Goal: Answer question/provide support: Share knowledge or assist other users

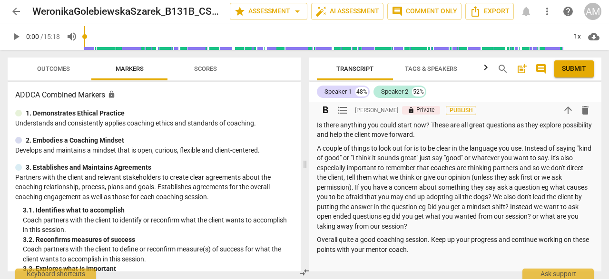
scroll to position [182, 0]
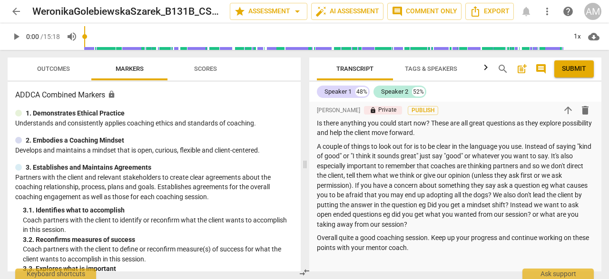
click at [21, 14] on span "arrow_back" at bounding box center [15, 11] width 11 height 11
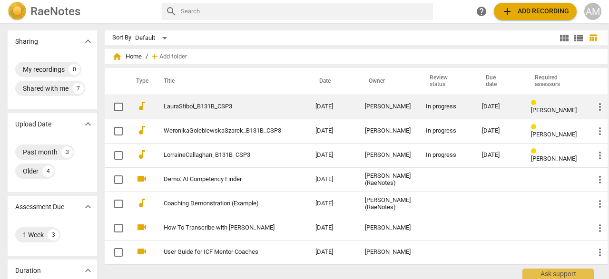
click at [215, 107] on link "LauraStibol_B131B_CSP3" at bounding box center [222, 106] width 117 height 7
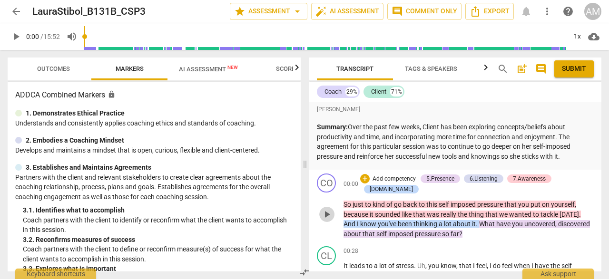
click at [326, 213] on span "play_arrow" at bounding box center [326, 214] width 11 height 11
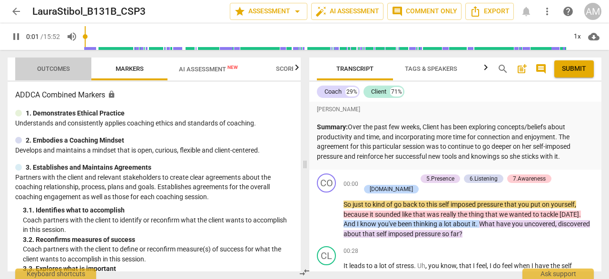
click at [63, 72] on span "Outcomes" at bounding box center [54, 69] width 56 height 13
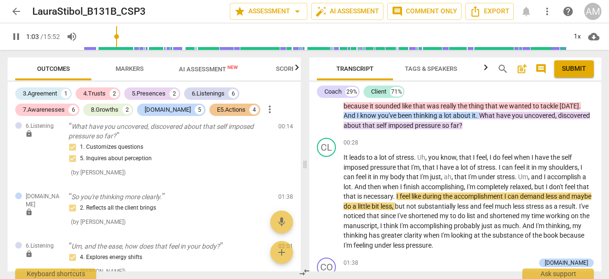
scroll to position [217, 0]
click at [327, 196] on span "pause" at bounding box center [326, 201] width 11 height 11
click at [327, 196] on span "play_arrow" at bounding box center [326, 201] width 11 height 11
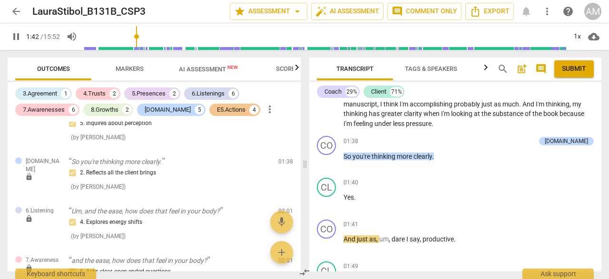
scroll to position [231, 0]
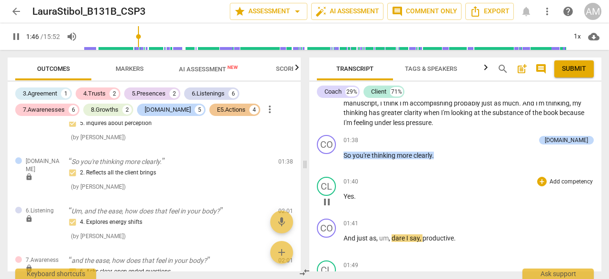
click at [330, 196] on span "pause" at bounding box center [326, 201] width 11 height 11
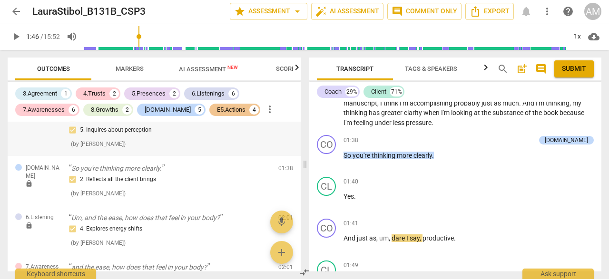
scroll to position [246, 0]
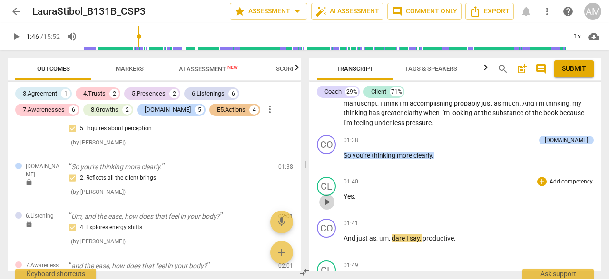
click at [329, 196] on span "play_arrow" at bounding box center [326, 201] width 11 height 11
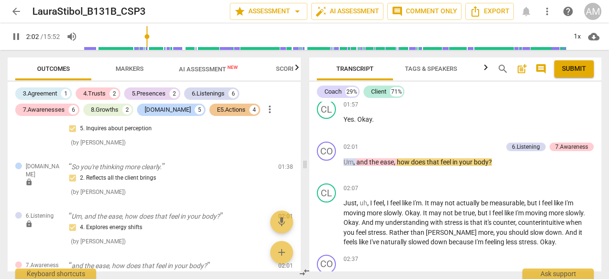
scroll to position [473, 0]
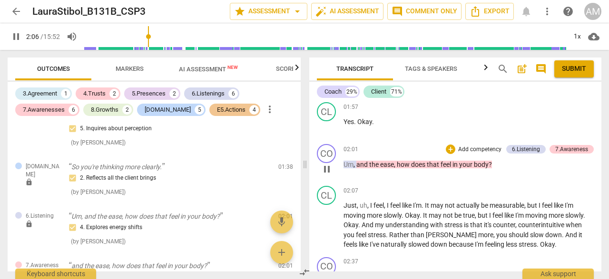
click at [326, 164] on span "pause" at bounding box center [326, 169] width 11 height 11
type input "127"
click at [533, 145] on div "6.Listening" at bounding box center [526, 149] width 28 height 9
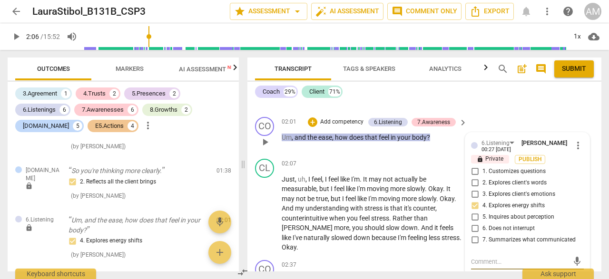
scroll to position [553, 0]
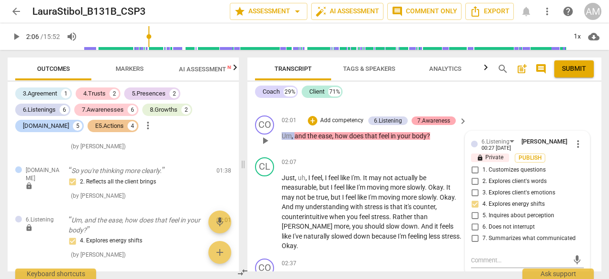
click at [427, 117] on div "7.Awareness" at bounding box center [433, 121] width 33 height 9
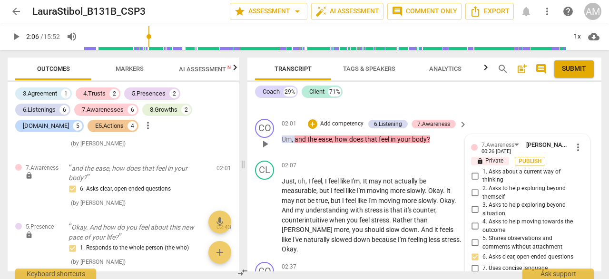
scroll to position [525, 0]
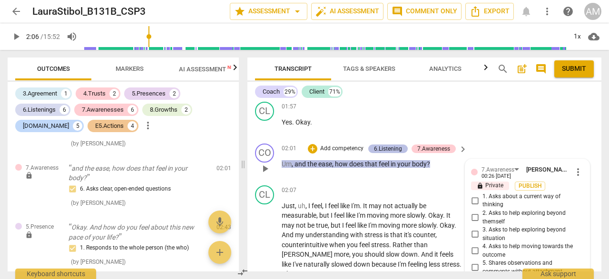
click at [382, 147] on div "6.Listening" at bounding box center [388, 149] width 28 height 9
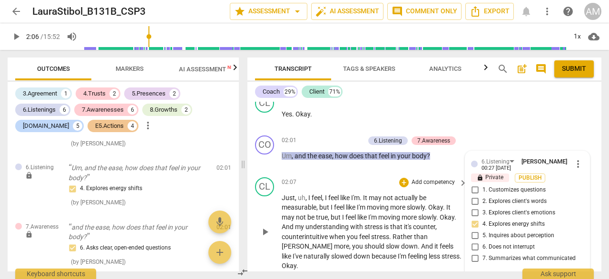
scroll to position [531, 0]
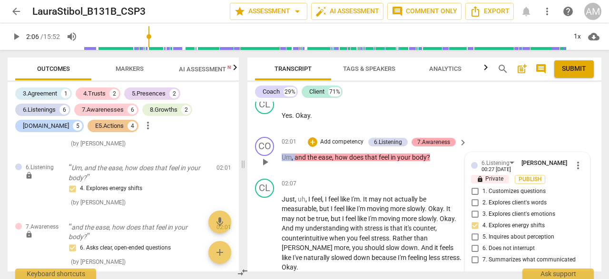
click at [428, 142] on div "7.Awareness" at bounding box center [433, 142] width 33 height 9
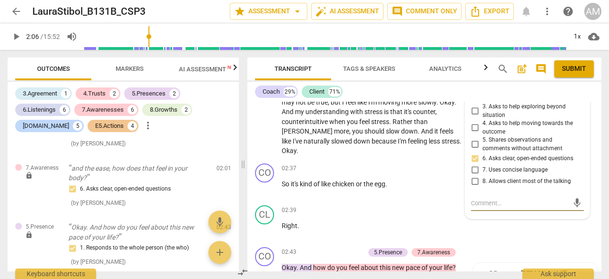
scroll to position [649, 0]
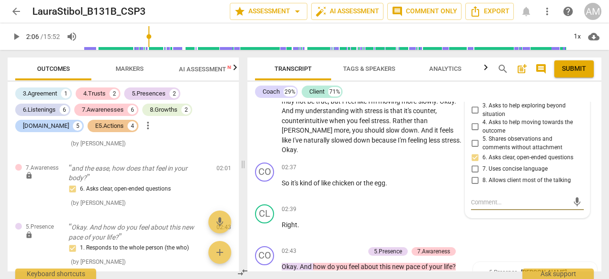
type textarea "G"
type textarea "Go"
type textarea "Goo"
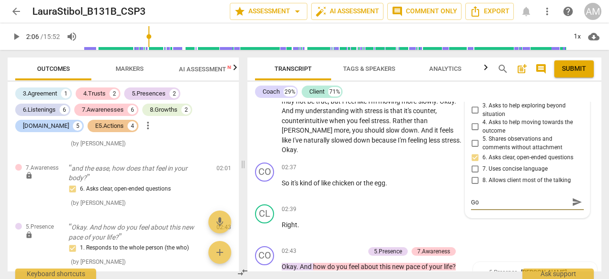
type textarea "Goo"
type textarea "Good"
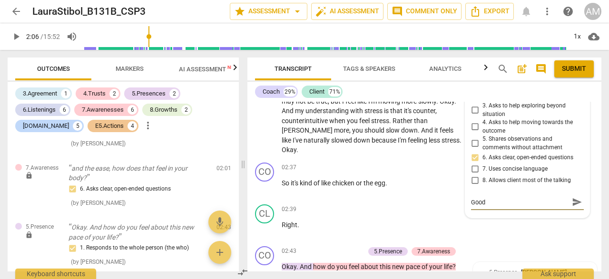
type textarea "Good c"
type textarea "Good cl"
type textarea "Good cle"
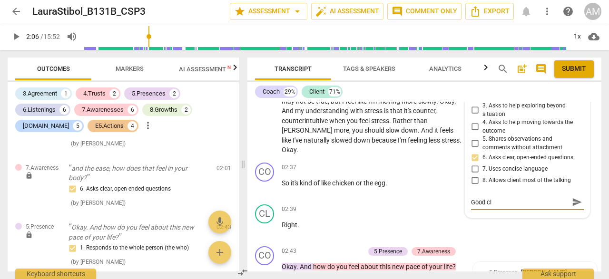
type textarea "Good cle"
type textarea "Good clea"
type textarea "Good clear"
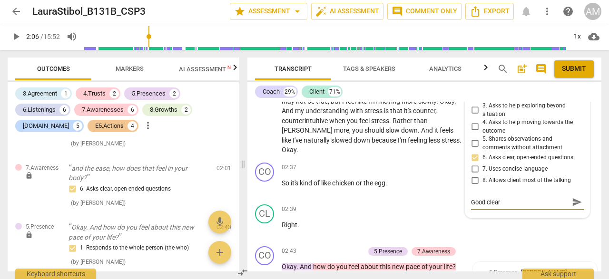
type textarea "Good clear,"
type textarea "Good clear, q"
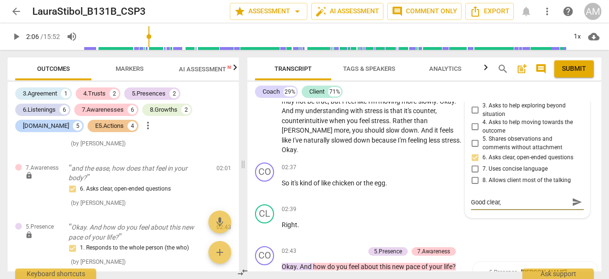
type textarea "Good clear, q"
type textarea "Good clear, qu"
type textarea "Good clear, que"
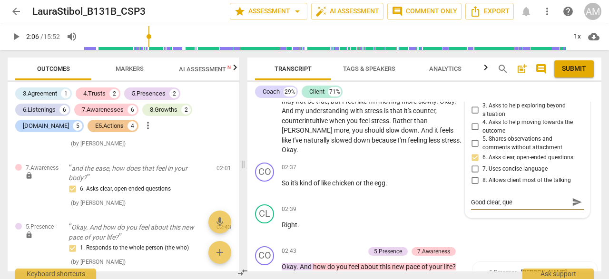
type textarea "Good clear, ques"
type textarea "Good clear, quest"
type textarea "Good clear, questi"
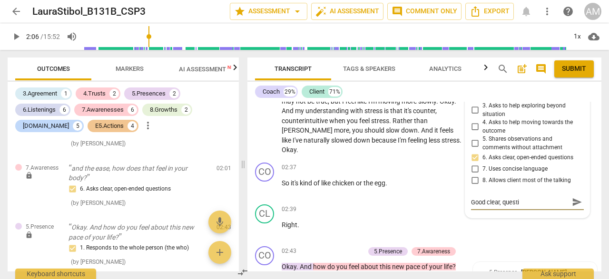
type textarea "Good clear, questio"
type textarea "Good clear, question"
click at [572, 200] on span "send" at bounding box center [577, 202] width 10 height 10
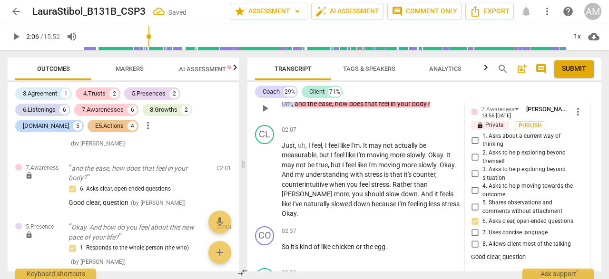
scroll to position [587, 0]
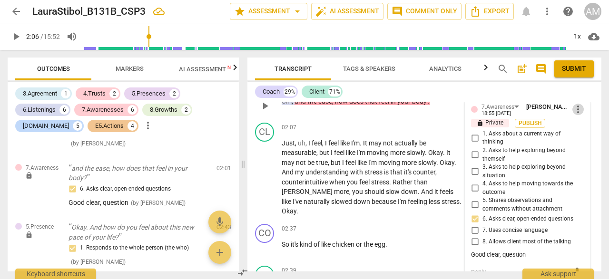
click at [574, 111] on span "more_vert" at bounding box center [577, 109] width 11 height 11
click at [577, 113] on li "Edit" at bounding box center [584, 109] width 33 height 18
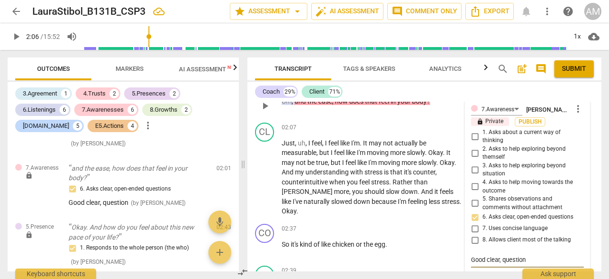
click at [500, 261] on textarea "Good clear, question" at bounding box center [527, 259] width 113 height 9
type textarea "Good clear,question"
type textarea "Good clearquestion"
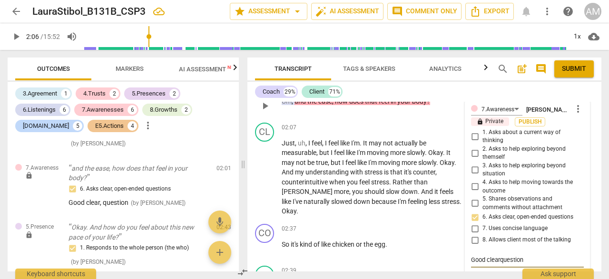
type textarea "Good clear question"
click at [549, 261] on textarea "Good clear question" at bounding box center [527, 259] width 113 height 9
type textarea "Good clear question"
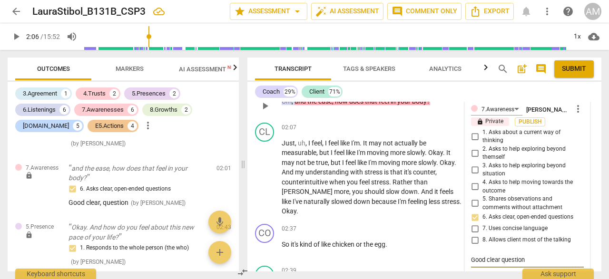
type textarea "Good clear question t"
type textarea "Good clear question to"
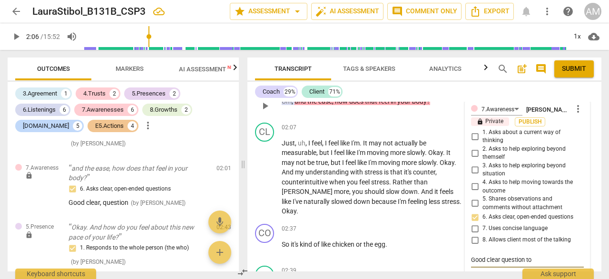
type textarea "Good clear question to"
type textarea "Good clear question to h"
type textarea "Good clear question to ha"
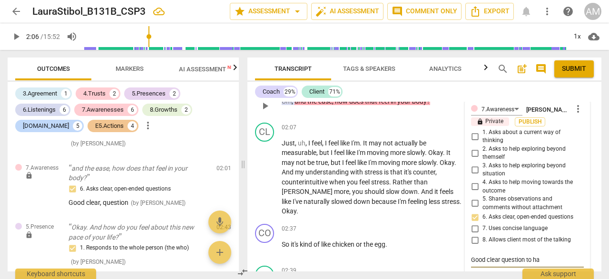
type textarea "Good clear question to hav"
type textarea "Good clear question to have"
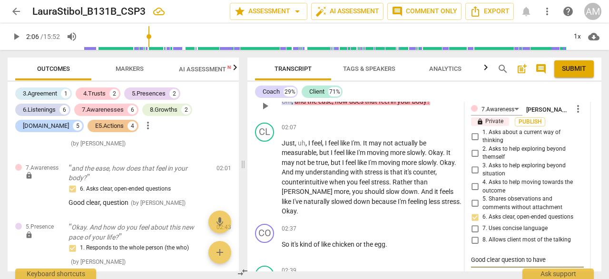
type textarea "Good clear question to have"
type textarea "Good clear question to have t"
type textarea "Good clear question to have th"
type textarea "Good clear question to have the"
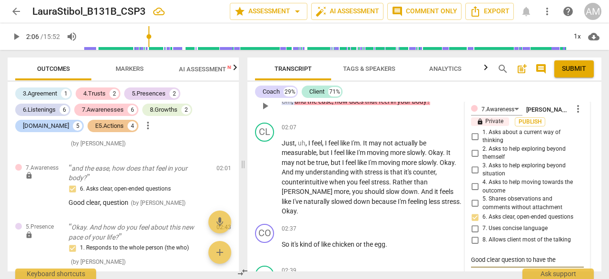
type textarea "Good clear question to have the"
type textarea "Good clear question to have the c"
type textarea "Good clear question to have the cl"
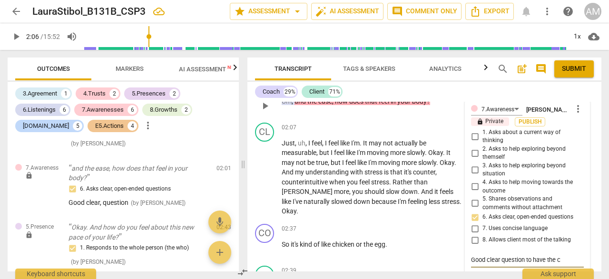
type textarea "Good clear question to have the cl"
type textarea "Good clear question to have the cli"
type textarea "Good clear question to have the clie"
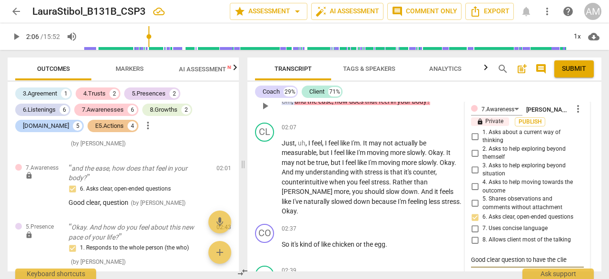
type textarea "Good clear question to have the clien"
type textarea "Good clear question to have the client"
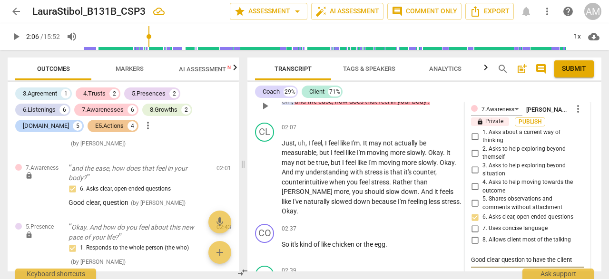
type textarea "Good clear question to have the client"
type textarea "Good clear question to have the client f"
type textarea "Good clear question to have the client fo"
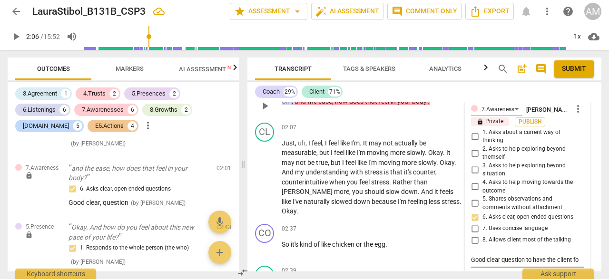
type textarea "Good clear question to have the client foc"
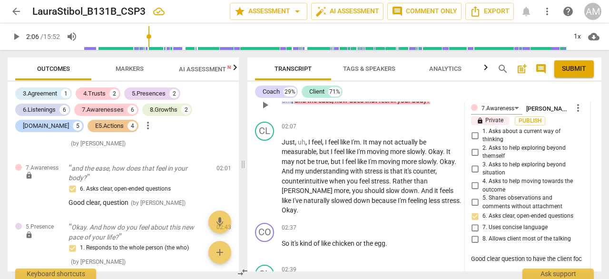
type textarea "Good clear question to have the client focu"
type textarea "Good clear question to have the client focus"
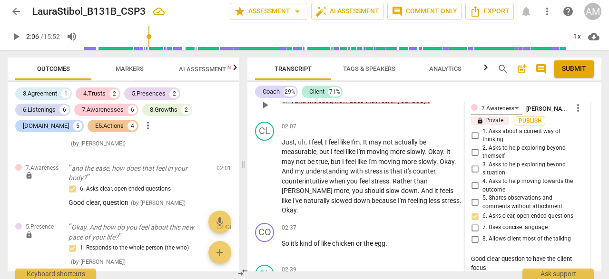
type textarea "Good clear question to have the client focus"
type textarea "Good clear question to have the client focus o"
type textarea "Good clear question to have the client focus on"
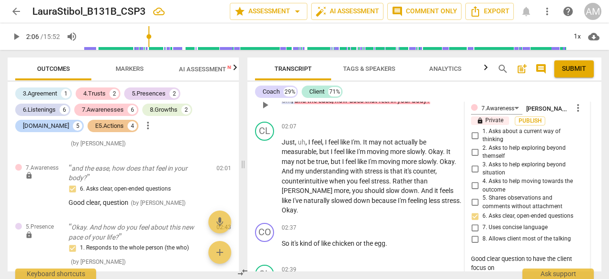
type textarea "Good clear question to have the client focus on"
type textarea "Good clear question to have the client focus on t"
type textarea "Good clear question to have the client focus on th"
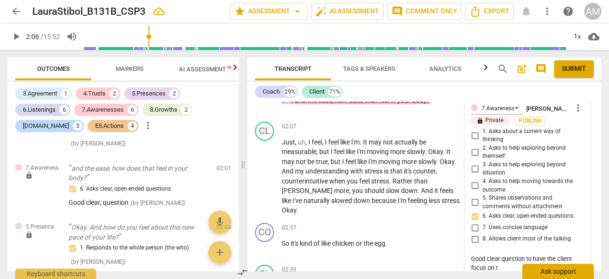
type textarea "Good clear question to have the client focus on th"
type textarea "Good clear question to have the client focus on the"
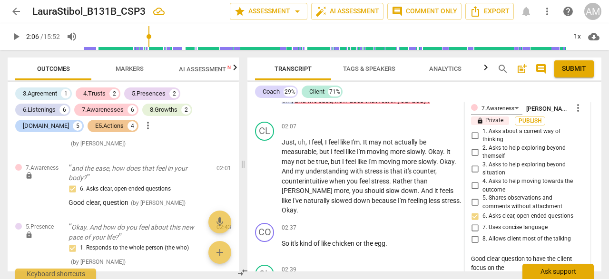
type textarea "Good clear question to have the client focus on the r"
type textarea "Good clear question to have the client focus on the re"
type textarea "Good clear question to have the client focus on the red"
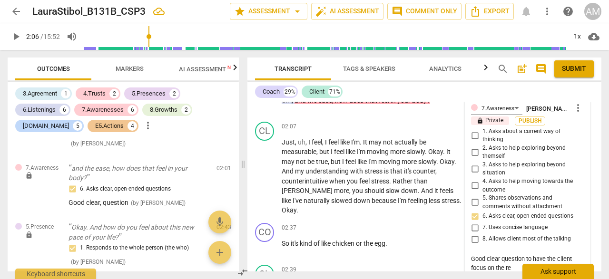
type textarea "Good clear question to have the client focus on the red"
type textarea "Good clear question to have the client focus on the redu"
type textarea "Good clear question to have the client focus on the reduc"
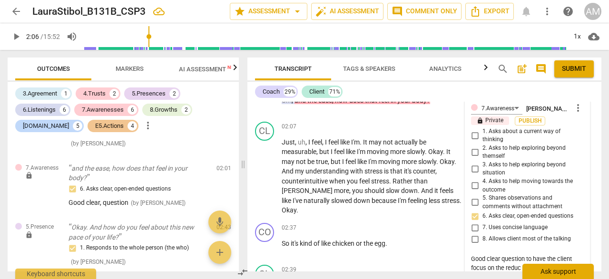
type textarea "Good clear question to have the client focus on the reduce"
type textarea "Good clear question to have the client focus on the reduced"
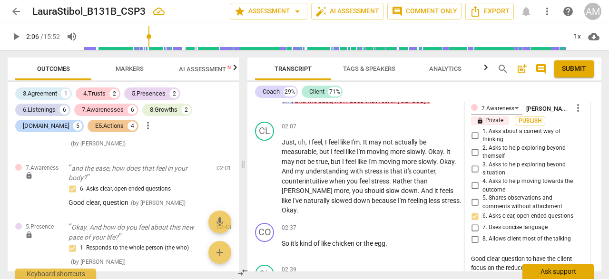
type textarea "Good clear question to have the client focus on the reduced"
type textarea "Good clear question to have the client focus on the reduced s"
type textarea "Good clear question to have the client focus on the reduced st"
type textarea "Good clear question to have the client focus on the reduced str"
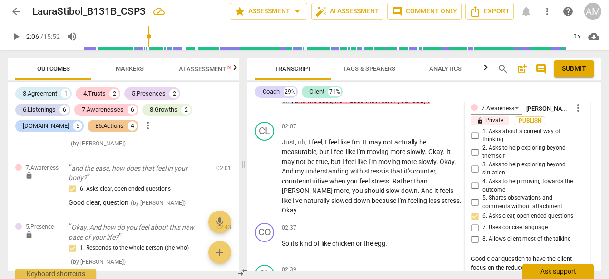
type textarea "Good clear question to have the client focus on the reduced stre"
type textarea "Good clear question to have the client focus on the reduced stres"
type textarea "Good clear question to have the client focus on the reduced stress"
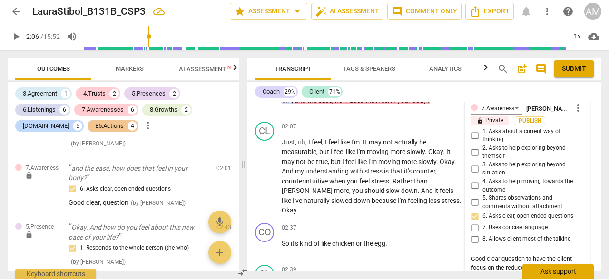
type textarea "Good clear question to have the client focus on the reduced stress"
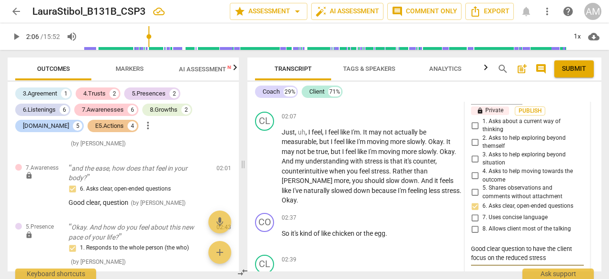
scroll to position [599, 0]
type textarea "Good clear question to have the client focus on the reduced stress a"
type textarea "Good clear question to have the client focus on the reduced stress an"
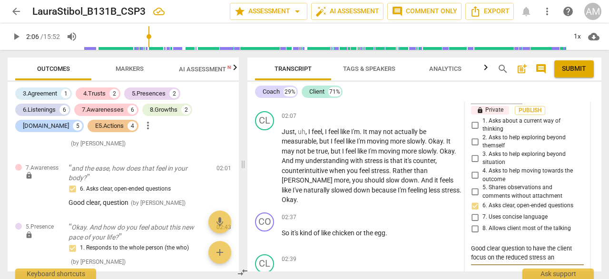
type textarea "Good clear question to have the client focus on the reduced stress and"
type textarea "Good clear question to have the client focus on the reduced stress and e"
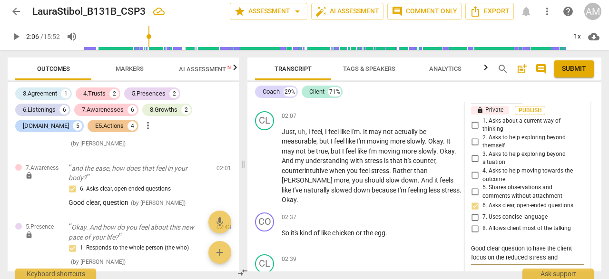
type textarea "Good clear question to have the client focus on the reduced stress and e"
type textarea "Good clear question to have the client focus on the reduced stress and ex"
type textarea "Good clear question to have the client focus on the reduced stress and exp"
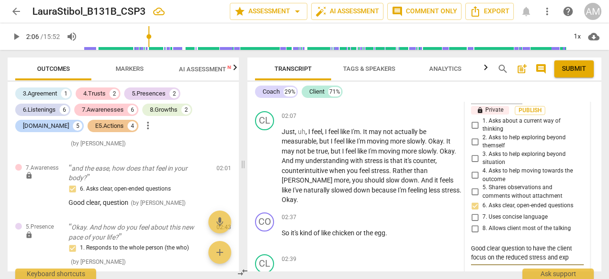
type textarea "Good clear question to have the client focus on the reduced stress and expl"
type textarea "Good clear question to have the client focus on the reduced stress and explo"
type textarea "Good clear question to have the client focus on the reduced stress and explor"
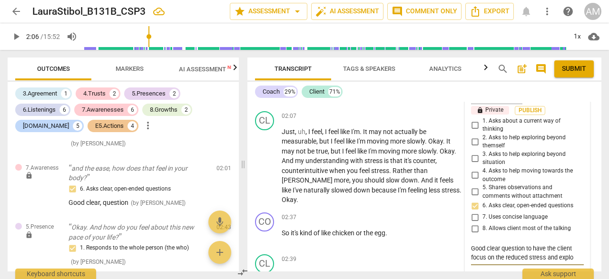
type textarea "Good clear question to have the client focus on the reduced stress and explor"
type textarea "Good clear question to have the client focus on the reduced stress and explore"
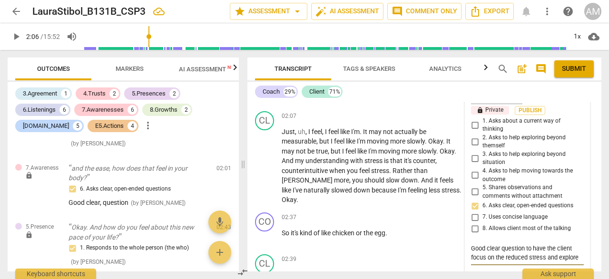
type textarea "Good clear question to have the client focus on the reduced stress and explore h"
type textarea "Good clear question to have the client focus on the reduced stress and explore …"
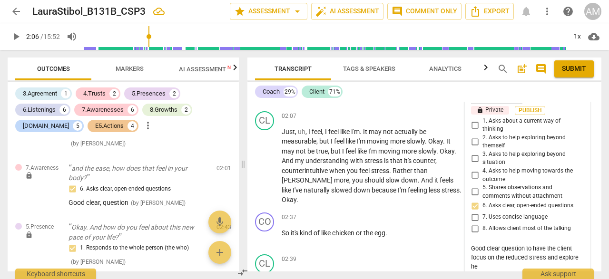
type textarea "Good clear question to have the client focus on the reduced stress and explore …"
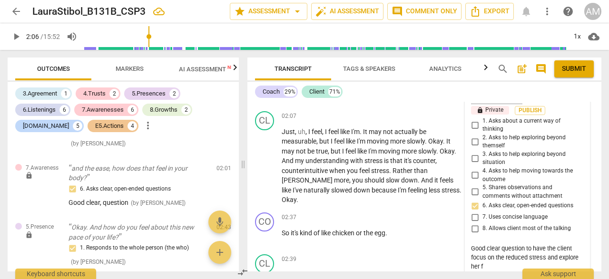
type textarea "Good clear question to have the client focus on the reduced stress and explore …"
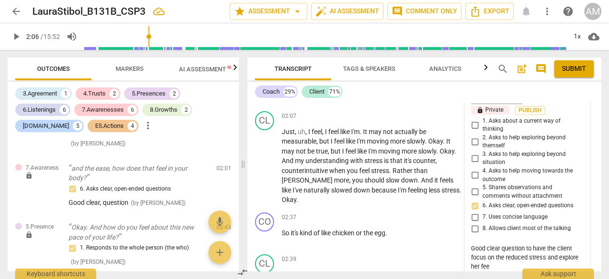
type textarea "Good clear question to have the client focus on the reduced stress and explore …"
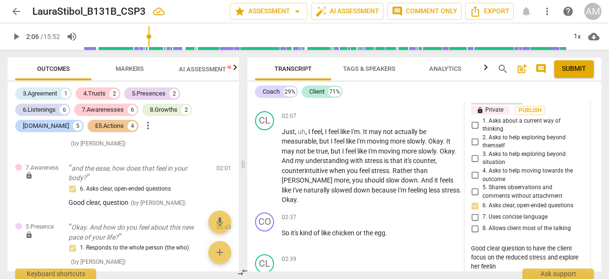
type textarea "Good clear question to have the client focus on the reduced stress and explore …"
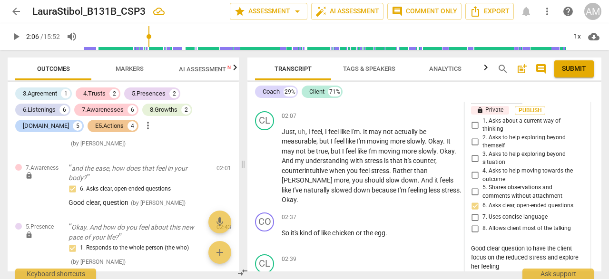
type textarea "Good clear question to have the client focus on the reduced stress and explore …"
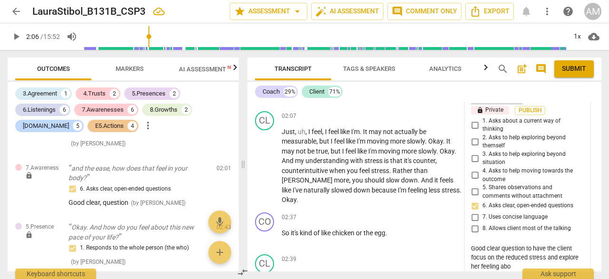
type textarea "Good clear question to have the client focus on the reduced stress and explore …"
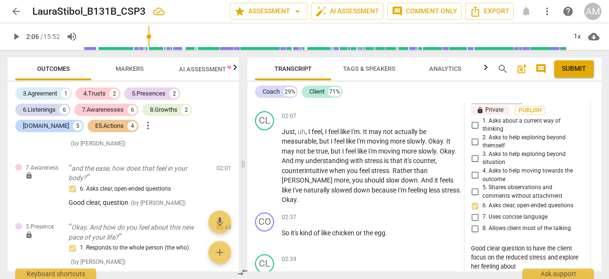
type textarea "Good clear question to have the client focus on the reduced stress and explore …"
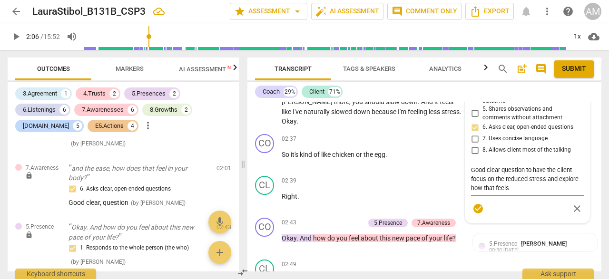
scroll to position [687, 0]
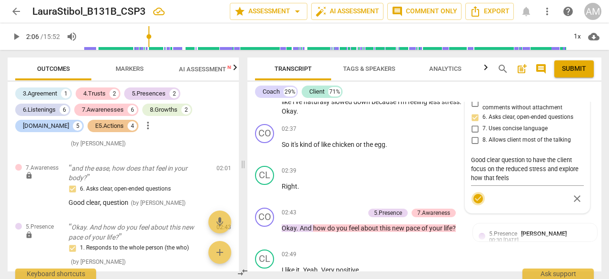
click at [478, 198] on span "check_circle" at bounding box center [477, 198] width 11 height 11
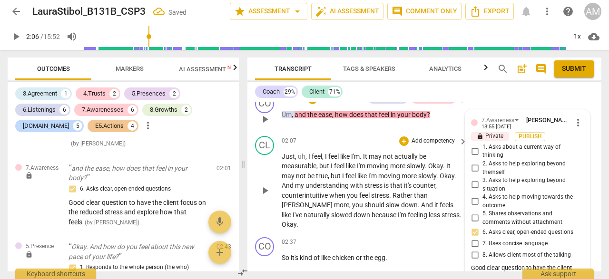
scroll to position [571, 0]
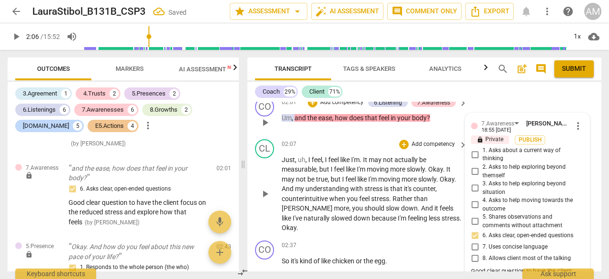
click at [266, 173] on div "play_arrow pause" at bounding box center [269, 194] width 24 height 72
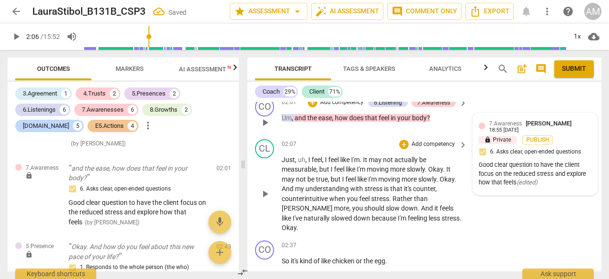
click at [264, 189] on span "play_arrow" at bounding box center [264, 193] width 11 height 11
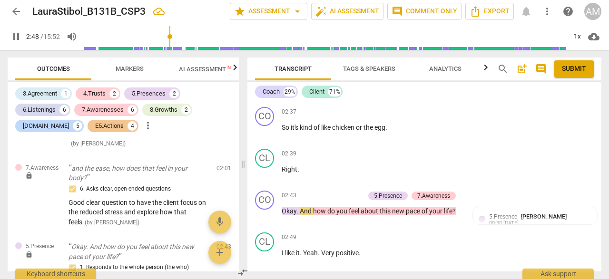
scroll to position [713, 0]
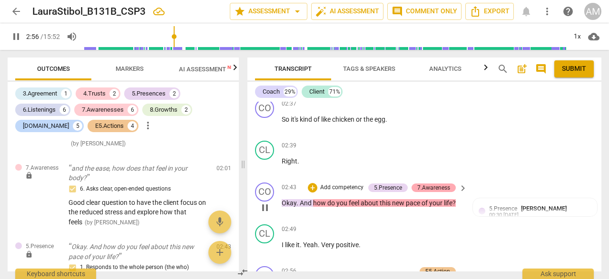
click at [450, 184] on div "7.Awareness" at bounding box center [433, 188] width 44 height 9
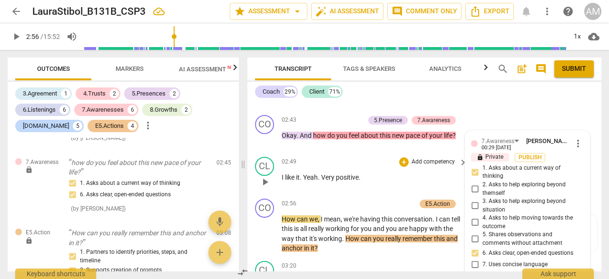
scroll to position [777, 0]
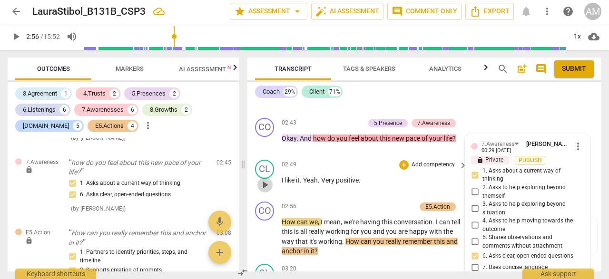
click at [264, 179] on span "play_arrow" at bounding box center [264, 184] width 11 height 11
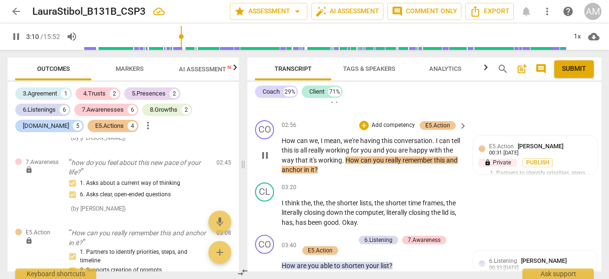
scroll to position [863, 0]
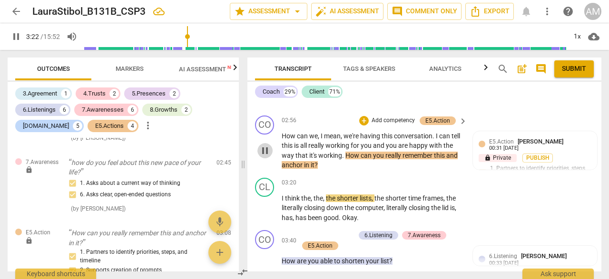
click at [266, 145] on span "pause" at bounding box center [264, 150] width 11 height 11
click at [362, 116] on div "+" at bounding box center [364, 121] width 10 height 10
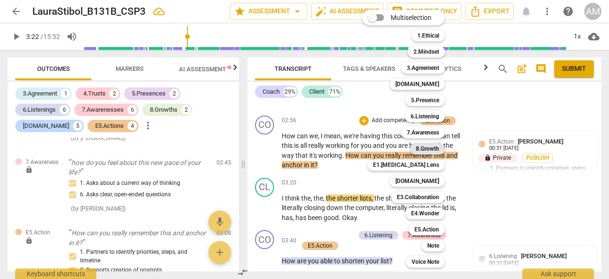
click at [426, 148] on b "8.Growth" at bounding box center [427, 148] width 23 height 11
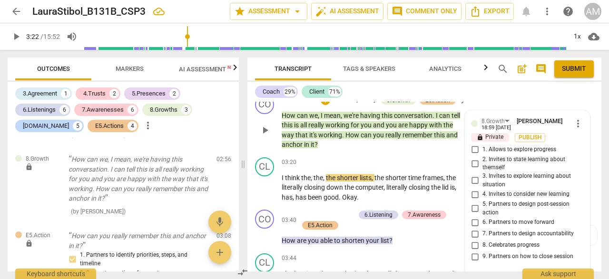
scroll to position [882, 0]
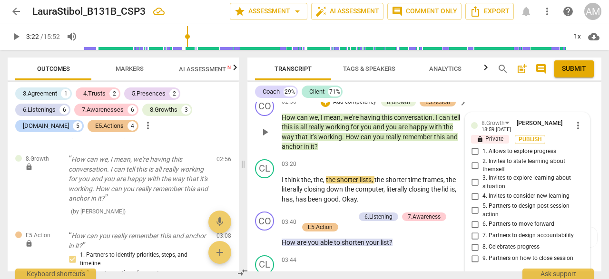
click at [576, 120] on span "more_vert" at bounding box center [577, 125] width 11 height 11
click at [583, 137] on li "Delete" at bounding box center [584, 134] width 33 height 18
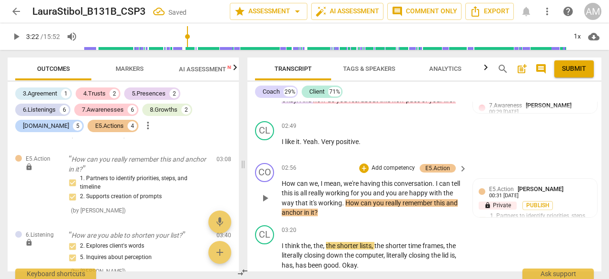
scroll to position [815, 0]
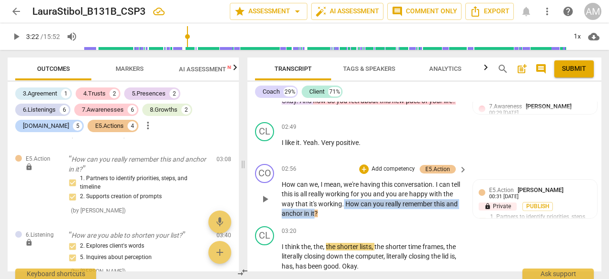
drag, startPoint x: 354, startPoint y: 196, endPoint x: 328, endPoint y: 202, distance: 26.9
click at [327, 202] on p "How can we , I mean , we're having this conversation . I can tell this is all r…" at bounding box center [372, 199] width 181 height 39
click at [360, 165] on div "+" at bounding box center [364, 170] width 10 height 10
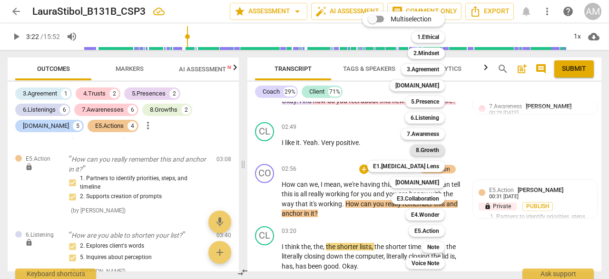
click at [429, 152] on b "8.Growth" at bounding box center [427, 150] width 23 height 11
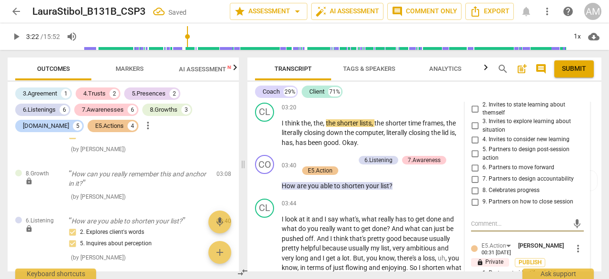
scroll to position [936, 0]
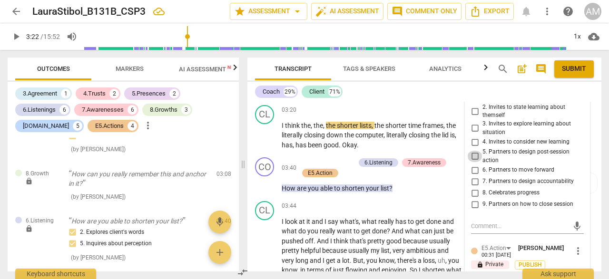
click at [473, 151] on input "5. Partners to design post-session action" at bounding box center [474, 156] width 15 height 11
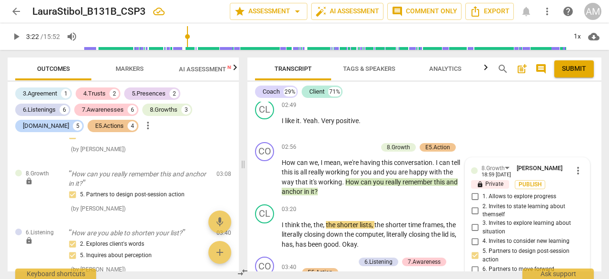
scroll to position [835, 0]
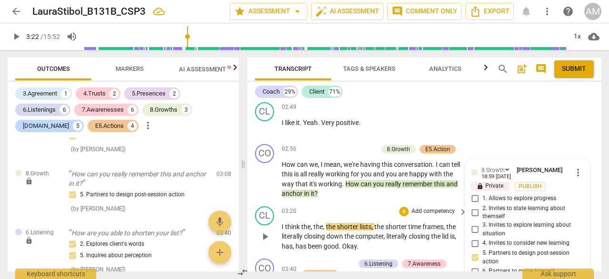
click at [350, 206] on div "03:20 + Add competency keyboard_arrow_right" at bounding box center [375, 211] width 186 height 10
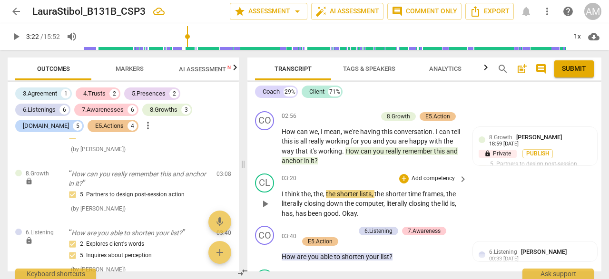
scroll to position [868, 0]
click at [267, 198] on span "play_arrow" at bounding box center [264, 203] width 11 height 11
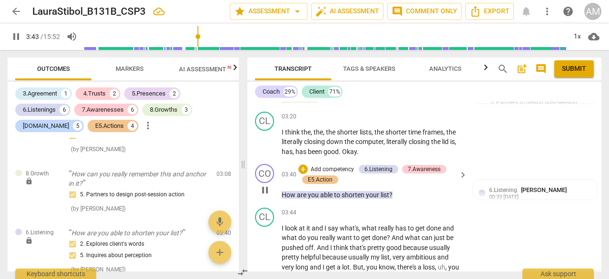
scroll to position [930, 0]
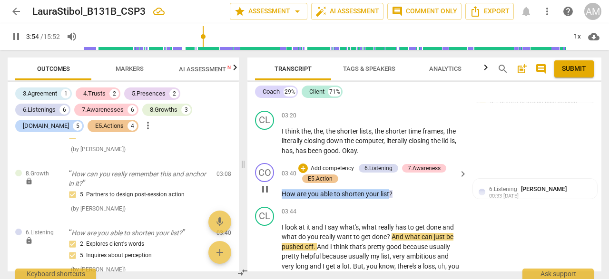
drag, startPoint x: 281, startPoint y: 183, endPoint x: 390, endPoint y: 184, distance: 109.4
click at [390, 184] on div "CO play_arrow pause 03:40 + Add competency 6.Listening 7.Awareness E5.Action ke…" at bounding box center [424, 181] width 354 height 44
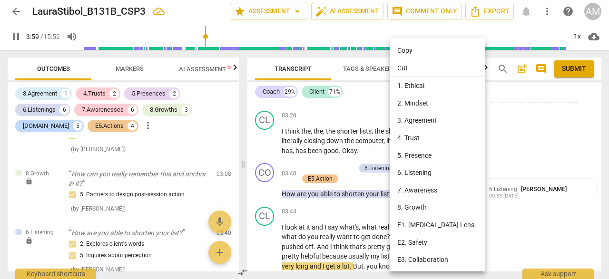
click at [357, 182] on div at bounding box center [304, 139] width 609 height 279
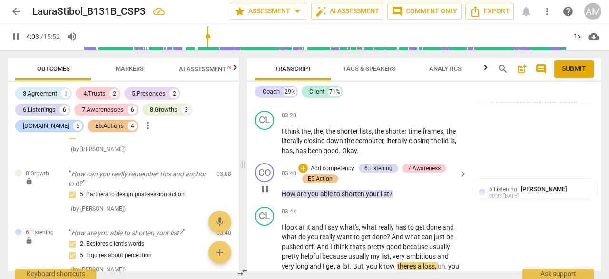
click at [275, 186] on div "play_arrow pause" at bounding box center [269, 189] width 24 height 14
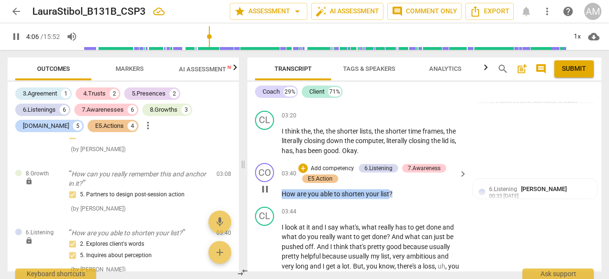
drag, startPoint x: 282, startPoint y: 185, endPoint x: 389, endPoint y: 182, distance: 107.5
click at [389, 189] on p "How are you able to shorten your list ?" at bounding box center [372, 194] width 181 height 10
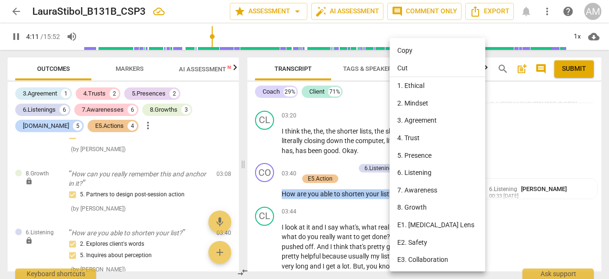
scroll to position [1101, 0]
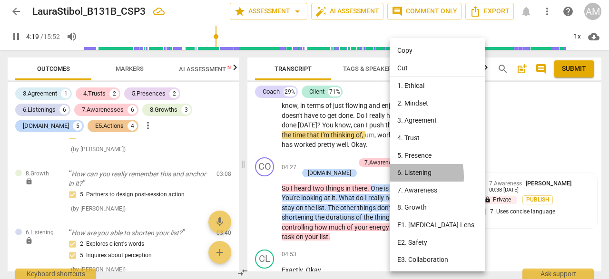
click at [400, 176] on li "6. Listening" at bounding box center [439, 173] width 99 height 18
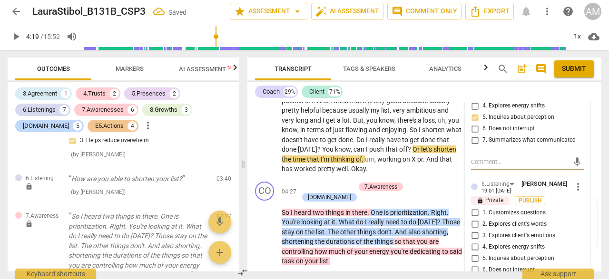
scroll to position [1081, 0]
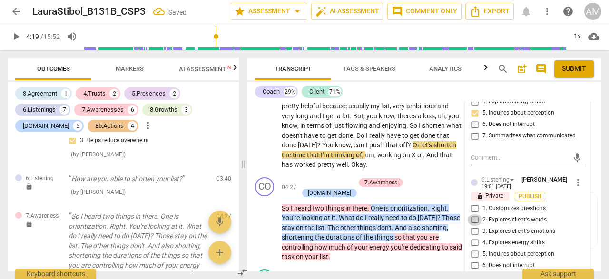
click at [473, 215] on input "2. Explores client's words" at bounding box center [474, 220] width 15 height 11
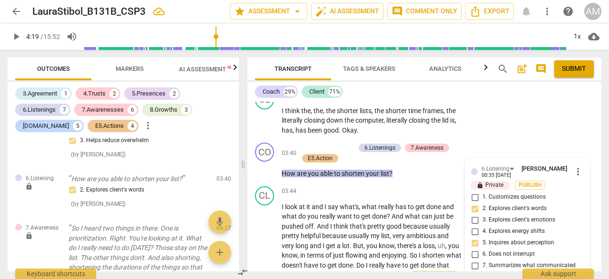
scroll to position [965, 0]
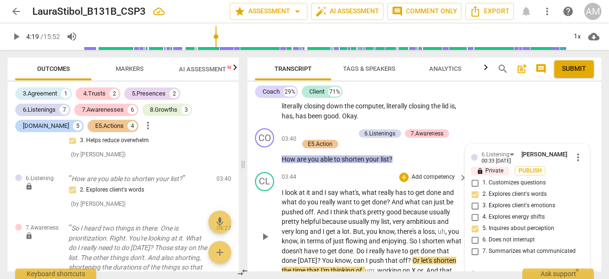
click at [266, 231] on span "play_arrow" at bounding box center [264, 236] width 11 height 11
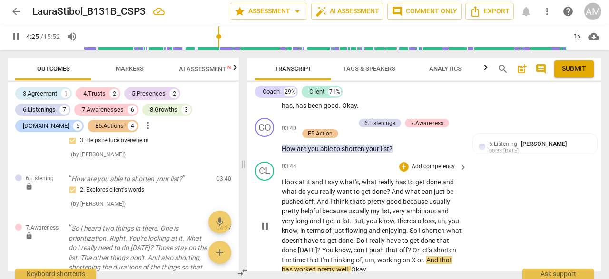
scroll to position [977, 0]
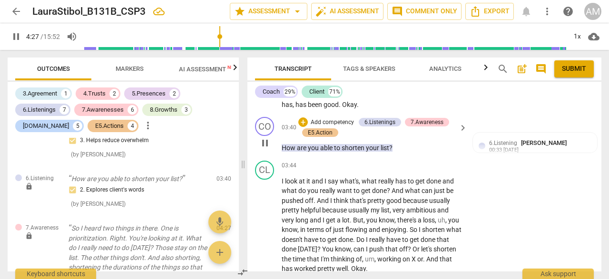
click at [313, 133] on div "03:40 + Add competency 6.Listenings 7.Awareness E5.Action keyboard_arrow_right …" at bounding box center [375, 135] width 186 height 36
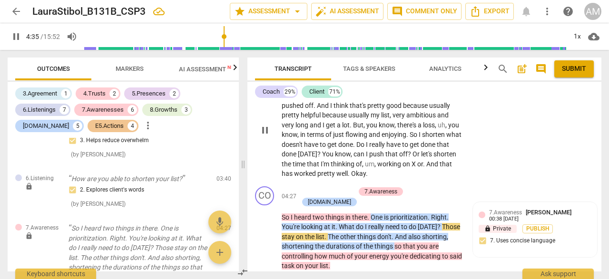
scroll to position [1075, 0]
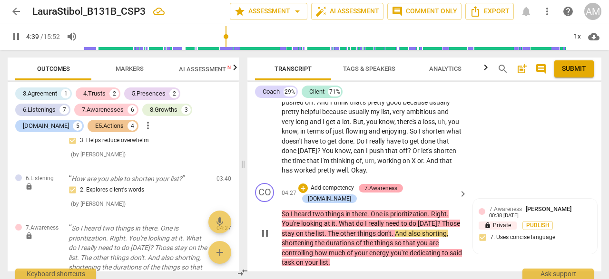
click at [397, 184] on div "7.Awareness" at bounding box center [380, 188] width 33 height 9
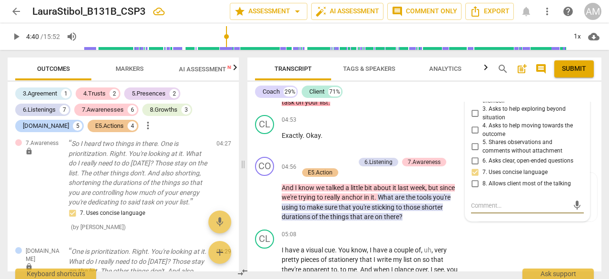
scroll to position [1237, 0]
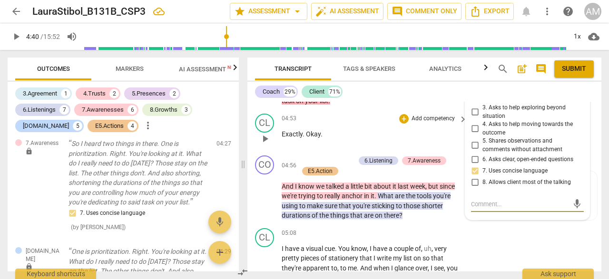
click at [433, 129] on p "Exactly . Okay ." at bounding box center [372, 134] width 181 height 10
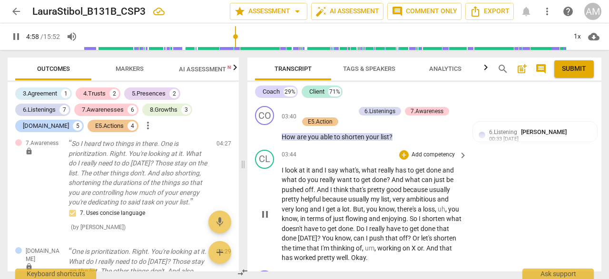
scroll to position [987, 0]
click at [265, 210] on span "pause" at bounding box center [264, 215] width 11 height 11
click at [266, 210] on span "play_arrow" at bounding box center [264, 215] width 11 height 11
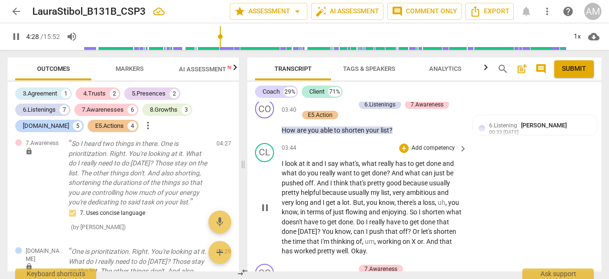
scroll to position [1006, 0]
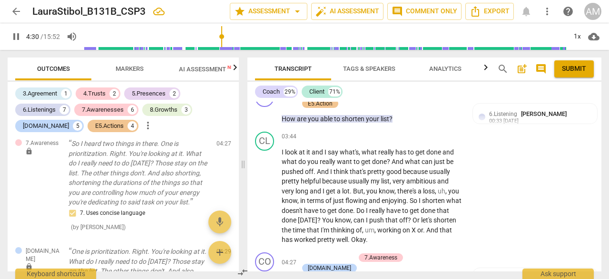
click at [271, 100] on div "Coach 29% Client 71% [PERSON_NAME] Summary: Over the past few weeks, Client has…" at bounding box center [424, 177] width 354 height 190
click at [268, 108] on span "pause" at bounding box center [264, 113] width 11 height 11
click at [270, 108] on span "play_arrow" at bounding box center [264, 113] width 11 height 11
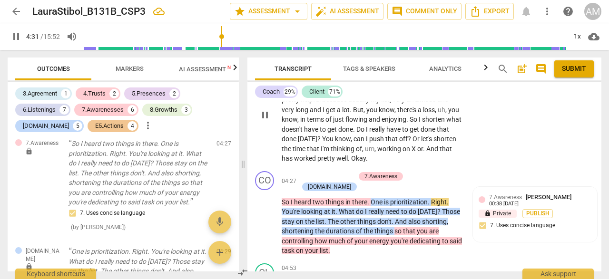
scroll to position [1089, 0]
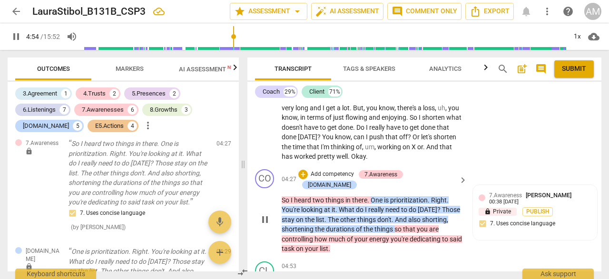
click at [321, 170] on div "+ Add competency" at bounding box center [326, 175] width 57 height 10
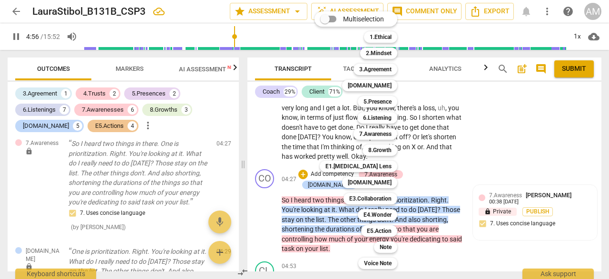
scroll to position [1297, 0]
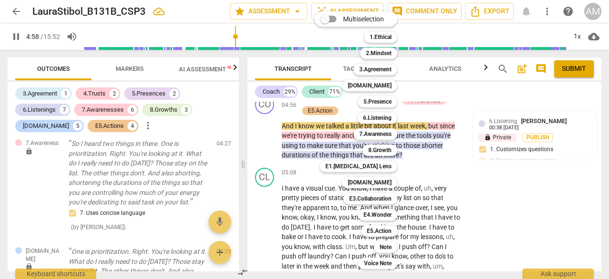
click at [313, 152] on div "Multiselection m 1.Ethical 1 2.Mindset 2 3.Agreement 3 [DOMAIN_NAME] 4 5.Presen…" at bounding box center [363, 140] width 105 height 263
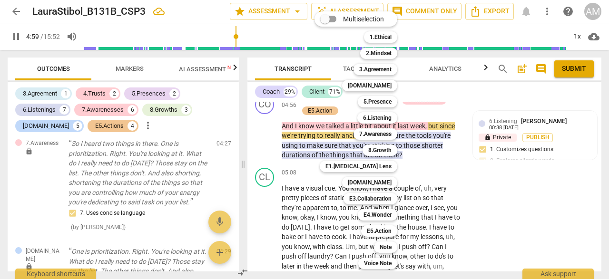
click at [313, 152] on div "Multiselection m 1.Ethical 1 2.Mindset 2 3.Agreement 3 [DOMAIN_NAME] 4 5.Presen…" at bounding box center [363, 140] width 105 height 263
click at [442, 155] on div at bounding box center [304, 139] width 609 height 279
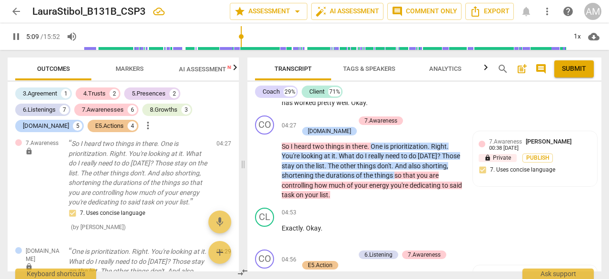
scroll to position [1141, 0]
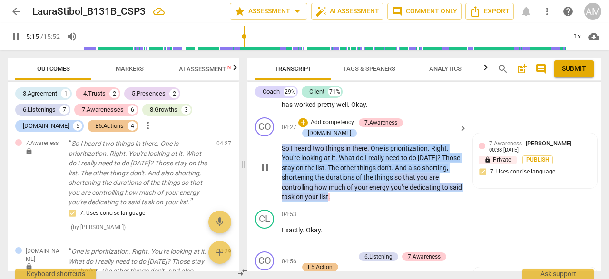
drag, startPoint x: 282, startPoint y: 127, endPoint x: 342, endPoint y: 175, distance: 77.9
click at [343, 175] on p "So I heard two things in there . One is prioritization . Right . You're looking…" at bounding box center [372, 173] width 181 height 59
click at [308, 118] on div "+" at bounding box center [303, 123] width 10 height 10
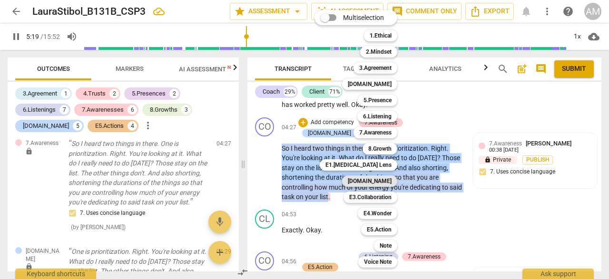
click at [384, 183] on b "[DOMAIN_NAME]" at bounding box center [370, 181] width 44 height 11
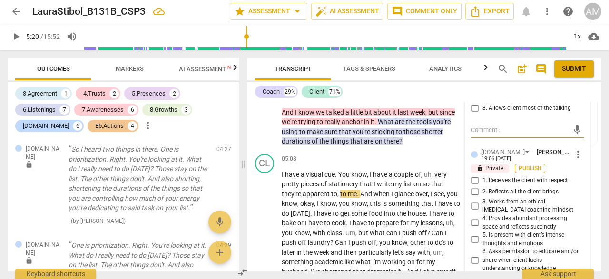
scroll to position [1288, 0]
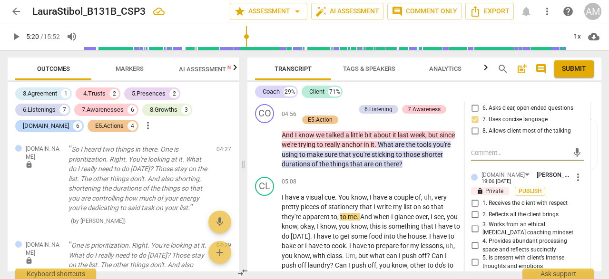
click at [573, 172] on span "more_vert" at bounding box center [577, 177] width 11 height 11
click at [579, 186] on li "Delete" at bounding box center [584, 185] width 33 height 18
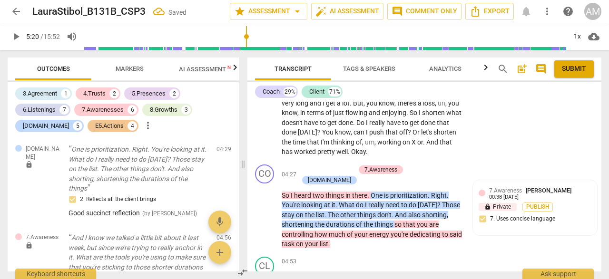
scroll to position [1089, 0]
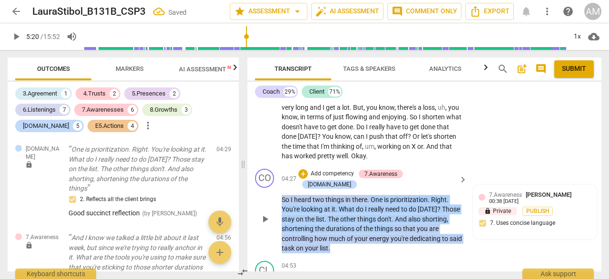
drag, startPoint x: 282, startPoint y: 179, endPoint x: 345, endPoint y: 223, distance: 76.9
click at [345, 224] on p "So I heard two things in there . One is prioritization . Right . You're looking…" at bounding box center [372, 224] width 181 height 59
click at [308, 169] on div "+" at bounding box center [303, 174] width 10 height 10
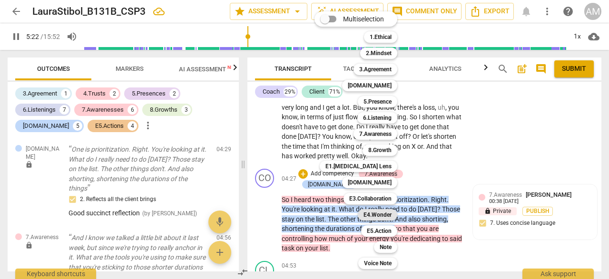
click at [375, 216] on b "E4.Wonder" at bounding box center [377, 214] width 28 height 11
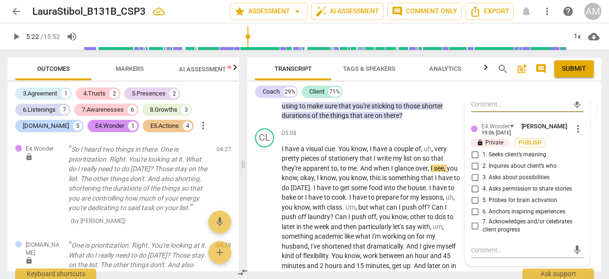
scroll to position [1321, 0]
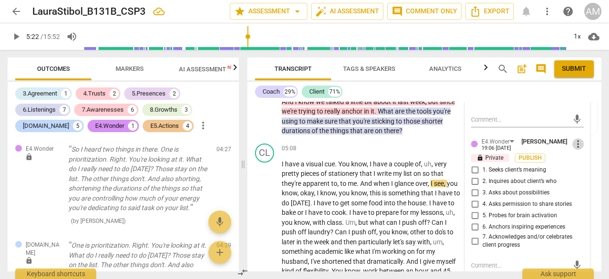
click at [572, 138] on span "more_vert" at bounding box center [577, 143] width 11 height 11
click at [577, 156] on li "Delete" at bounding box center [584, 152] width 33 height 18
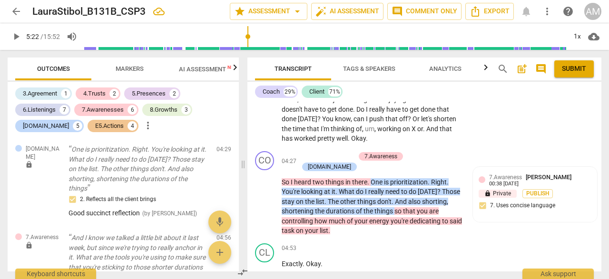
scroll to position [1120, 0]
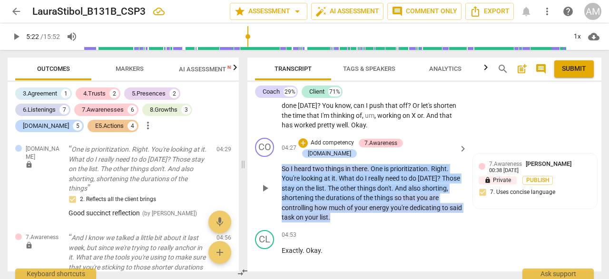
drag, startPoint x: 282, startPoint y: 148, endPoint x: 344, endPoint y: 196, distance: 79.0
click at [345, 197] on p "So I heard two things in there . One is prioritization . Right . You're looking…" at bounding box center [372, 193] width 181 height 59
click at [308, 138] on div "+" at bounding box center [303, 143] width 10 height 10
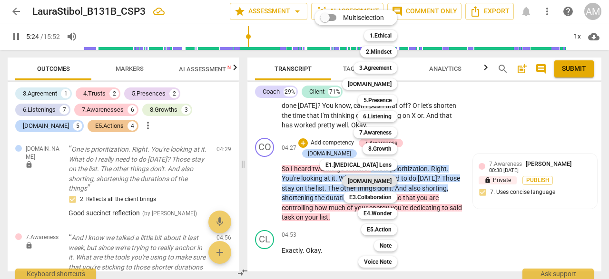
click at [384, 180] on b "[DOMAIN_NAME]" at bounding box center [370, 181] width 44 height 11
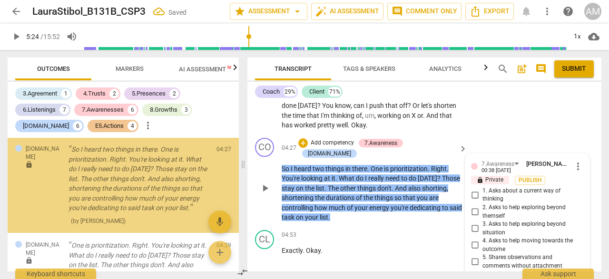
scroll to position [1244, 0]
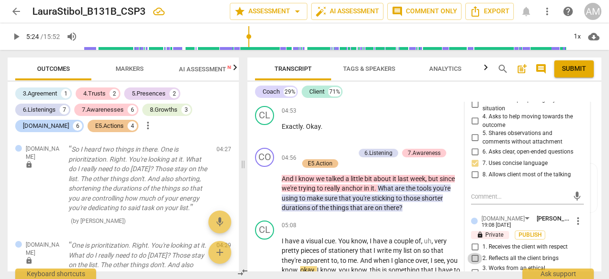
click at [473, 253] on input "2. Reflects all the client brings" at bounding box center [474, 258] width 15 height 11
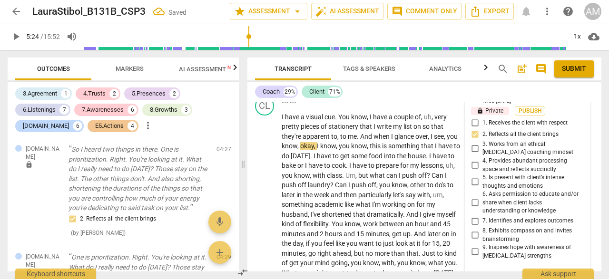
scroll to position [1374, 0]
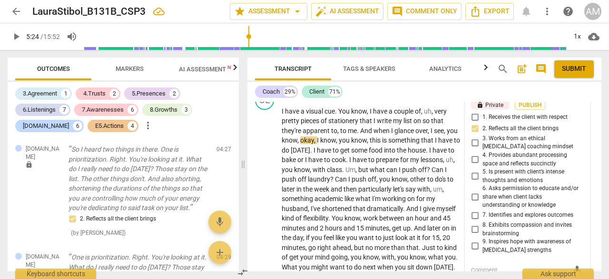
click at [483, 266] on textarea at bounding box center [520, 270] width 98 height 9
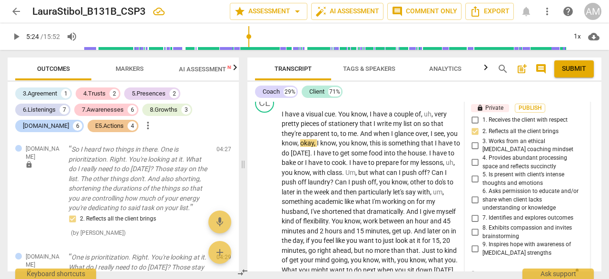
scroll to position [1376, 0]
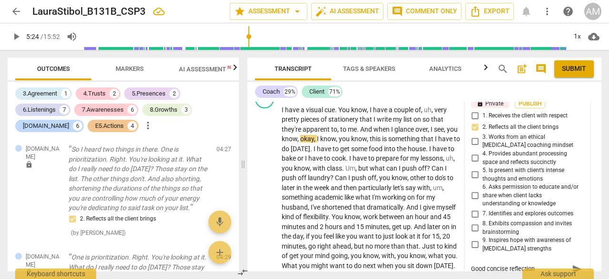
click at [573, 264] on span "send" at bounding box center [577, 269] width 10 height 10
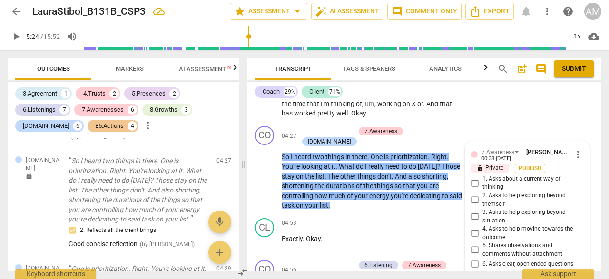
scroll to position [1134, 0]
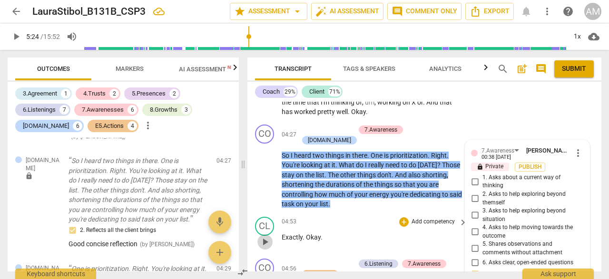
click at [270, 236] on span "play_arrow" at bounding box center [264, 241] width 11 height 11
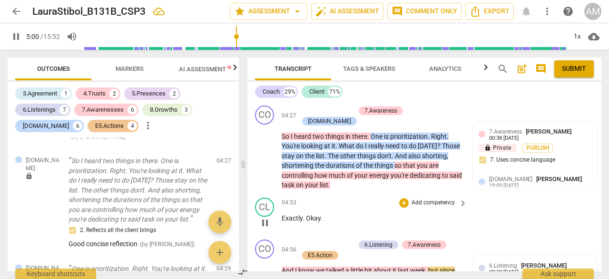
scroll to position [1128, 0]
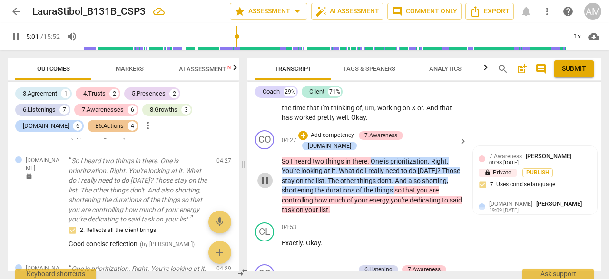
click at [267, 175] on span "pause" at bounding box center [264, 180] width 11 height 11
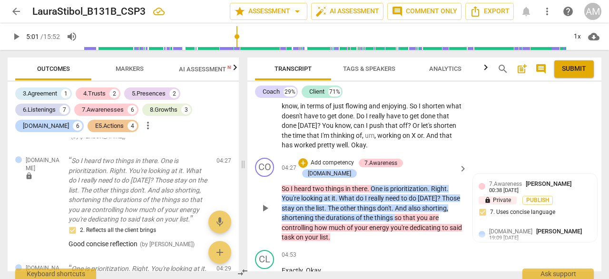
scroll to position [1088, 0]
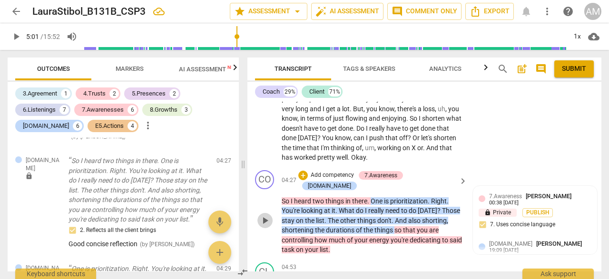
click at [264, 215] on span "play_arrow" at bounding box center [264, 220] width 11 height 11
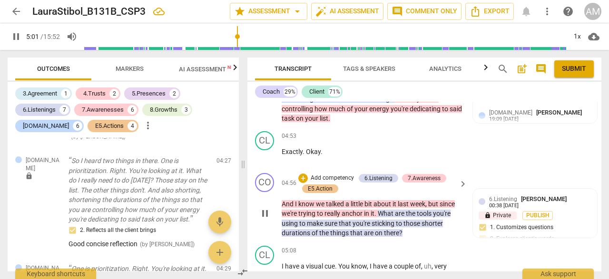
scroll to position [1220, 0]
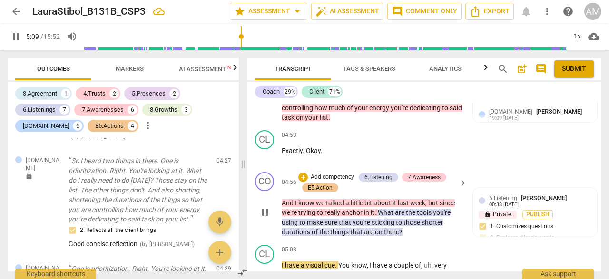
click at [262, 207] on span "pause" at bounding box center [264, 212] width 11 height 11
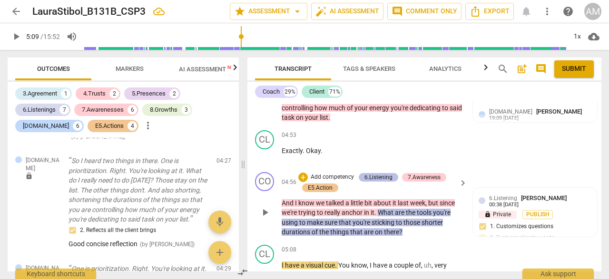
click at [384, 173] on div "6.Listening" at bounding box center [378, 177] width 28 height 9
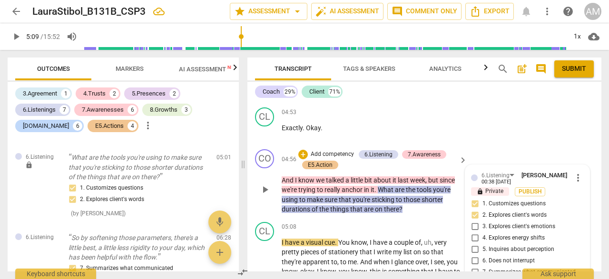
scroll to position [1241, 0]
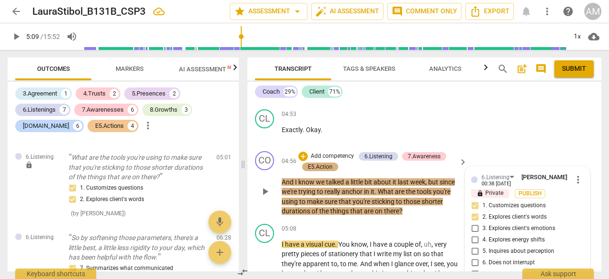
click at [325, 163] on div "E5.Action" at bounding box center [320, 167] width 25 height 9
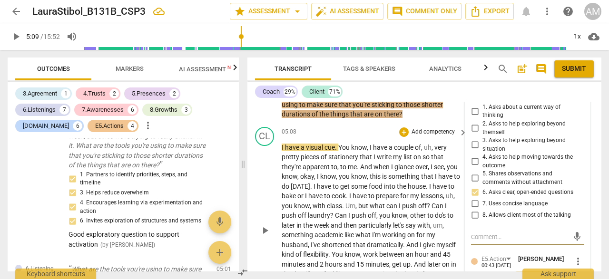
scroll to position [1340, 0]
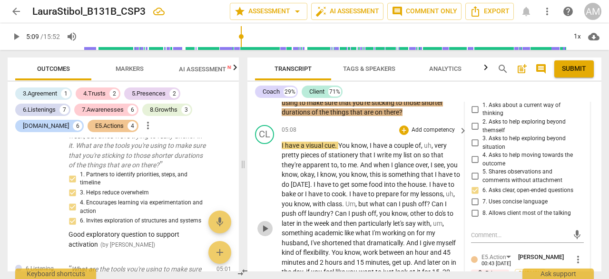
click at [266, 223] on span "play_arrow" at bounding box center [264, 228] width 11 height 11
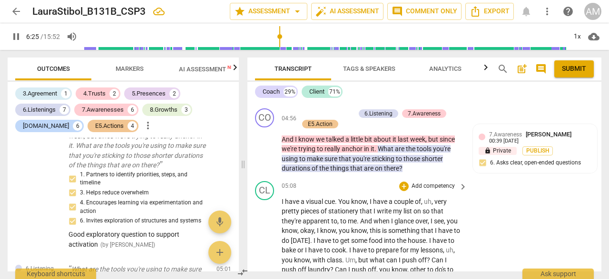
scroll to position [1283, 0]
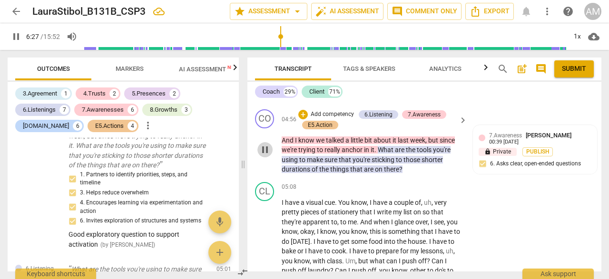
click at [264, 144] on span "pause" at bounding box center [264, 149] width 11 height 11
click at [265, 144] on span "play_arrow" at bounding box center [264, 149] width 11 height 11
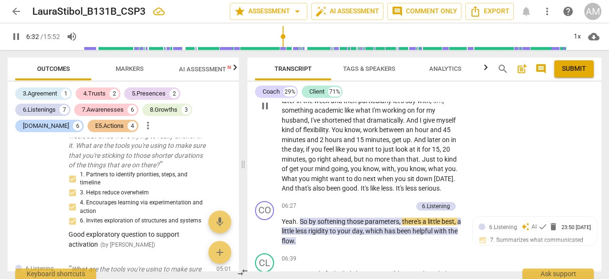
scroll to position [1471, 0]
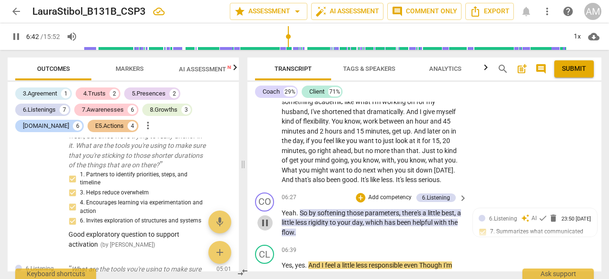
click at [267, 217] on span "pause" at bounding box center [264, 222] width 11 height 11
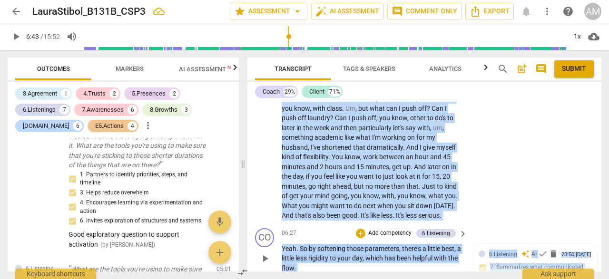
scroll to position [1439, 0]
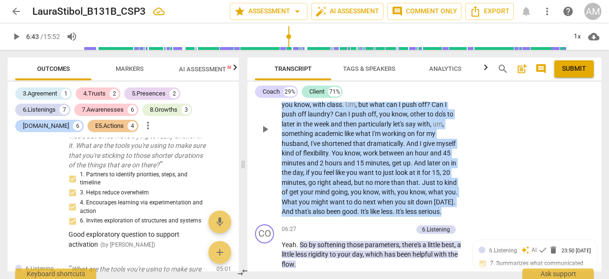
drag, startPoint x: 281, startPoint y: 142, endPoint x: 318, endPoint y: 199, distance: 67.8
click at [318, 199] on div "CL play_arrow pause 05:08 + Add competency keyboard_arrow_right I have a visual…" at bounding box center [424, 121] width 354 height 199
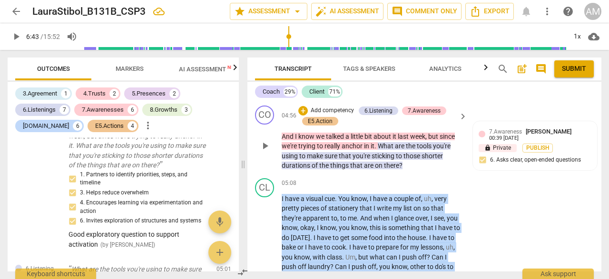
scroll to position [1285, 0]
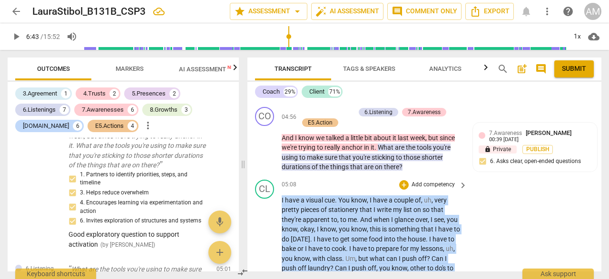
click at [417, 181] on p "Add competency" at bounding box center [433, 185] width 45 height 9
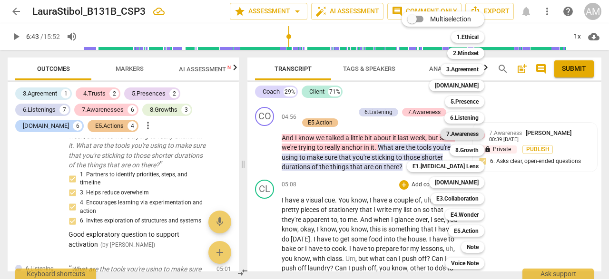
click at [473, 130] on b "7.Awareness" at bounding box center [462, 133] width 32 height 11
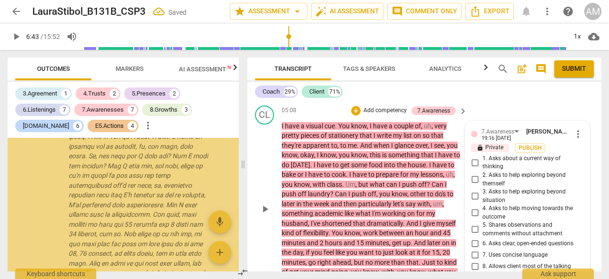
scroll to position [1689, 0]
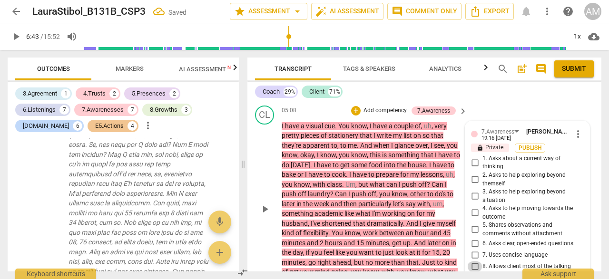
click at [474, 261] on input "8. Allows client most of the talking" at bounding box center [474, 266] width 15 height 11
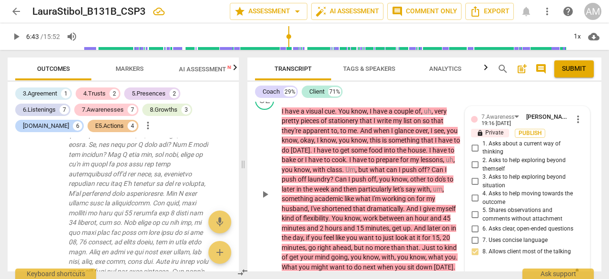
scroll to position [1377, 0]
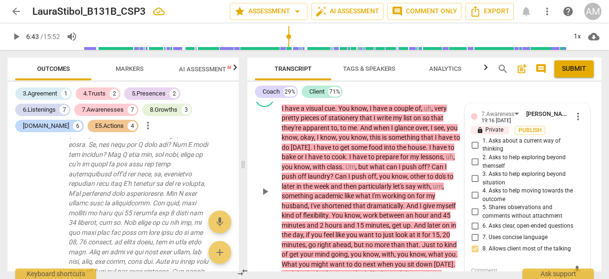
click at [492, 266] on textarea at bounding box center [520, 270] width 98 height 9
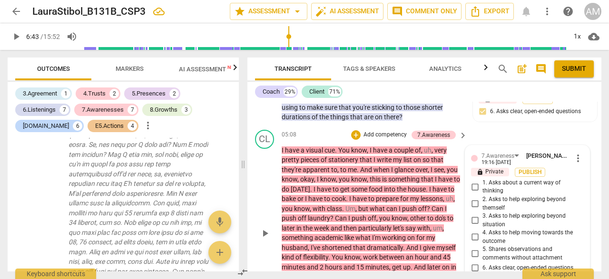
scroll to position [1334, 0]
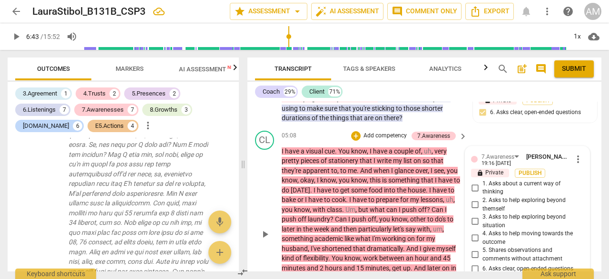
click at [318, 131] on div "05:08 + Add competency 7.Awareness keyboard_arrow_right" at bounding box center [375, 136] width 186 height 10
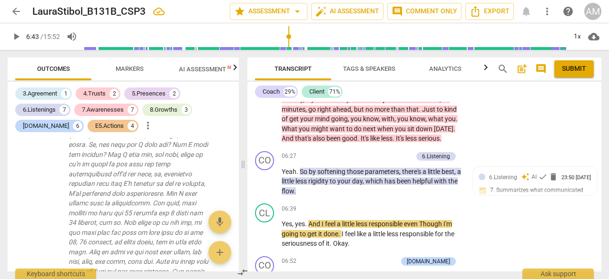
scroll to position [1516, 0]
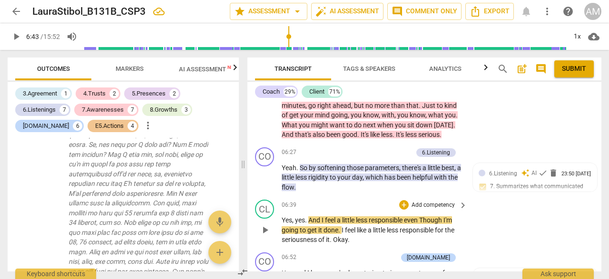
click at [266, 225] on span "play_arrow" at bounding box center [264, 230] width 11 height 11
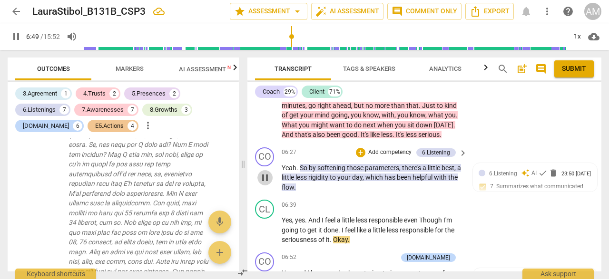
click at [265, 172] on span "pause" at bounding box center [264, 177] width 11 height 11
click at [264, 172] on span "play_arrow" at bounding box center [264, 177] width 11 height 11
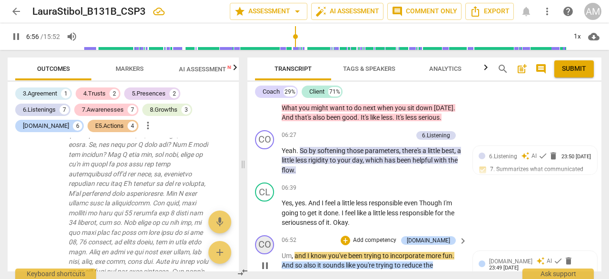
scroll to position [1532, 0]
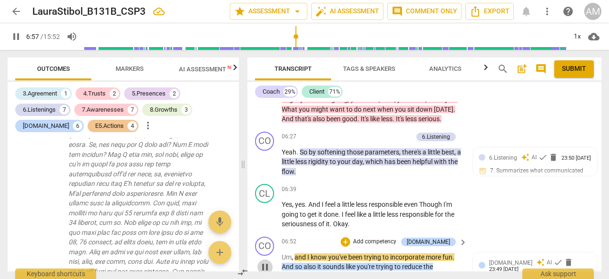
click at [264, 262] on span "pause" at bounding box center [264, 267] width 11 height 11
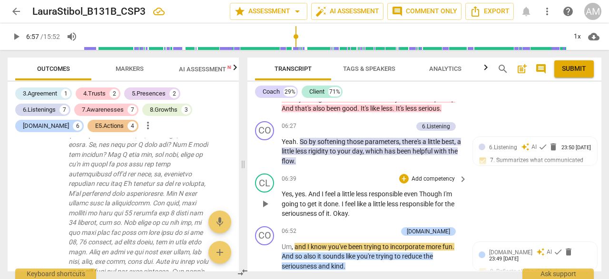
scroll to position [1553, 0]
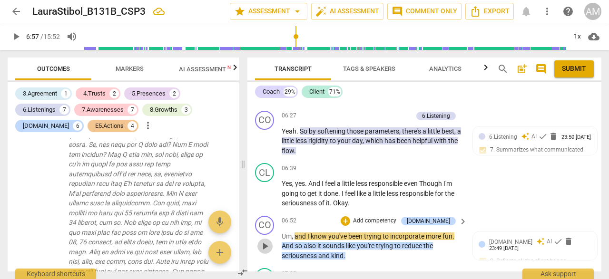
click at [264, 241] on span "play_arrow" at bounding box center [264, 246] width 11 height 11
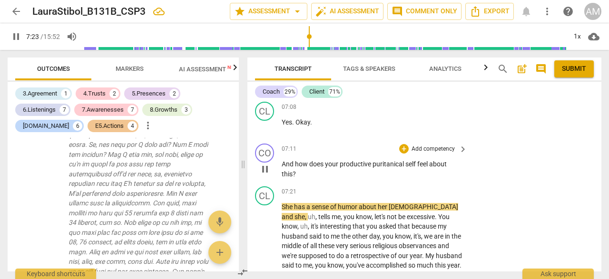
scroll to position [1808, 0]
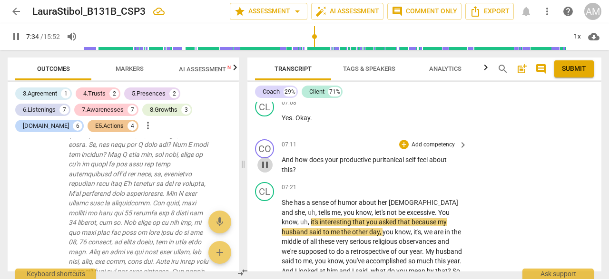
click at [269, 159] on span "pause" at bounding box center [264, 164] width 11 height 11
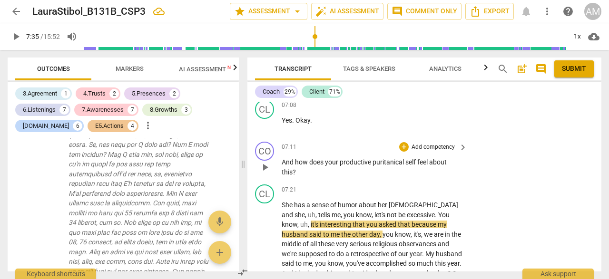
scroll to position [1806, 0]
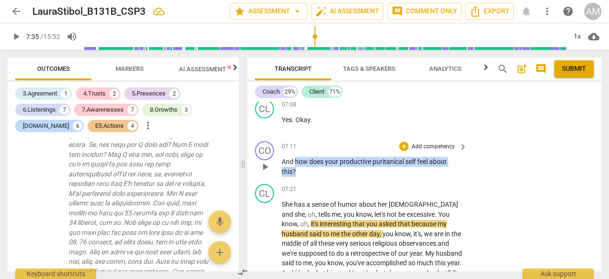
drag, startPoint x: 295, startPoint y: 153, endPoint x: 295, endPoint y: 164, distance: 10.5
click at [295, 164] on p "And how does your productive puritanical self feel about this ?" at bounding box center [372, 167] width 181 height 20
click at [402, 142] on div "+" at bounding box center [404, 147] width 10 height 10
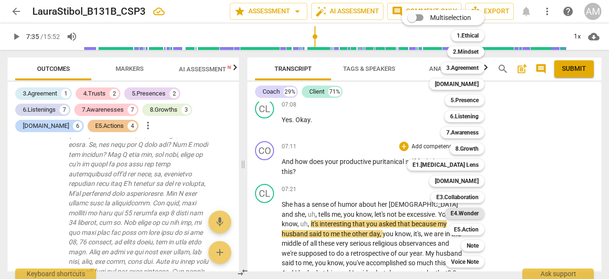
click at [471, 214] on b "E4.Wonder" at bounding box center [464, 213] width 28 height 11
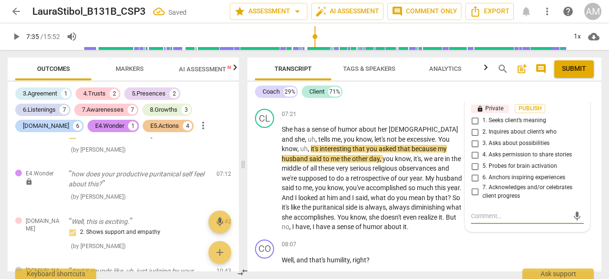
scroll to position [1874, 0]
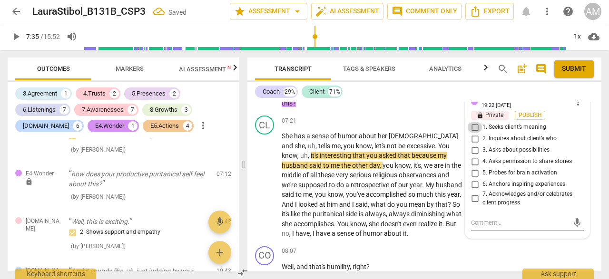
click at [472, 122] on input "1. Seeks client’s meaning" at bounding box center [474, 127] width 15 height 11
click at [474, 133] on input "2. Inquires about client’s who" at bounding box center [474, 138] width 15 height 11
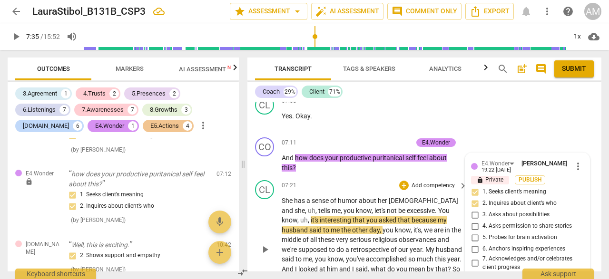
scroll to position [1808, 0]
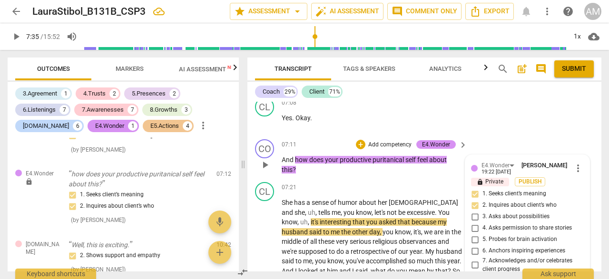
click at [424, 162] on p "And how does your productive puritanical self feel about this ?" at bounding box center [372, 165] width 181 height 20
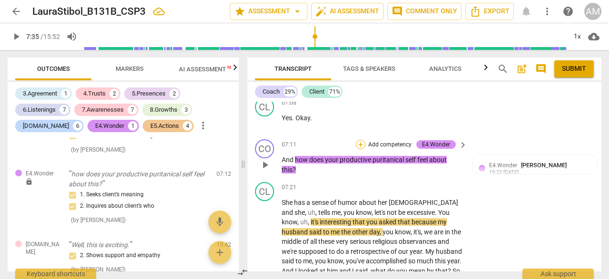
click at [362, 140] on div "+" at bounding box center [361, 145] width 10 height 10
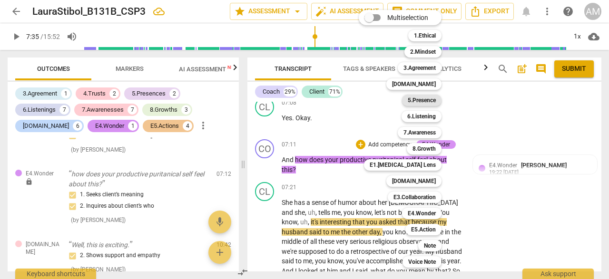
click at [417, 101] on b "5.Presence" at bounding box center [422, 100] width 28 height 11
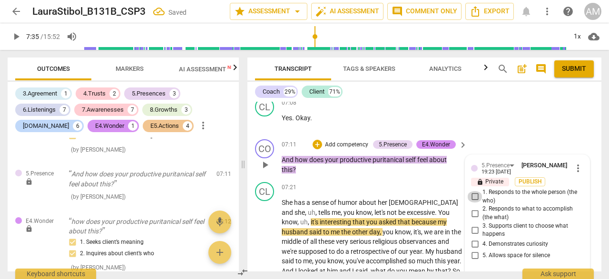
click at [473, 191] on input "1. Responds to the whole person (the who)" at bounding box center [474, 196] width 15 height 11
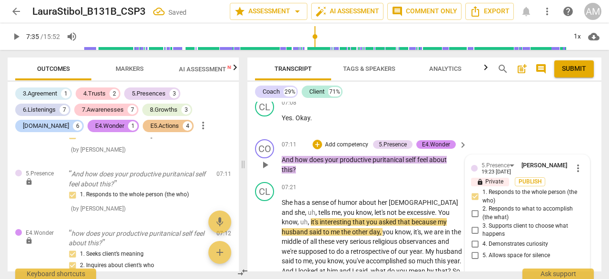
click at [487, 136] on div "CO play_arrow pause 07:11 + Add competency 5.Presence E4.Wonder keyboard_arrow_…" at bounding box center [424, 157] width 354 height 43
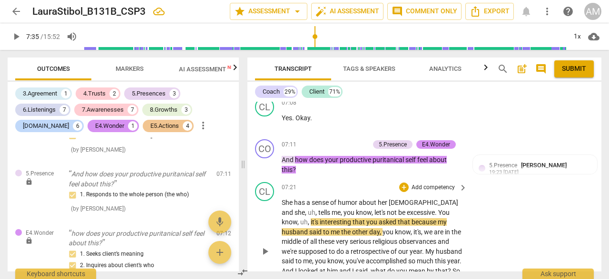
click at [268, 247] on button "play_arrow" at bounding box center [264, 251] width 15 height 15
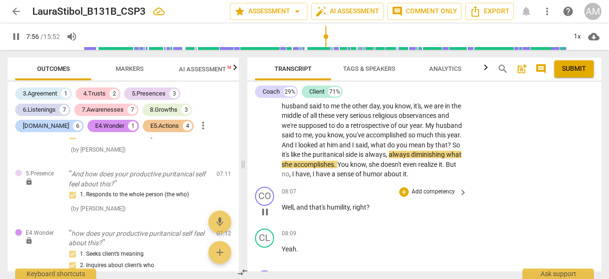
scroll to position [1934, 0]
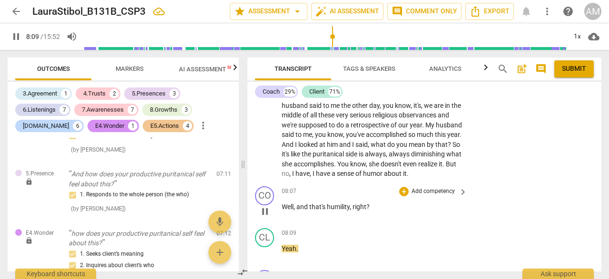
click at [268, 206] on span "pause" at bounding box center [264, 211] width 11 height 11
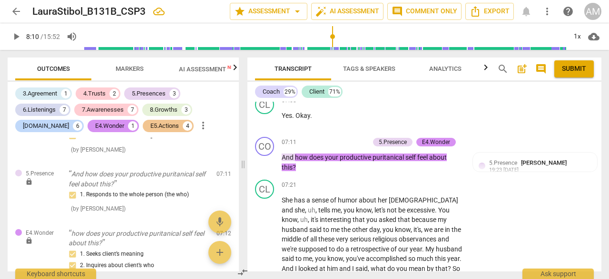
scroll to position [1808, 0]
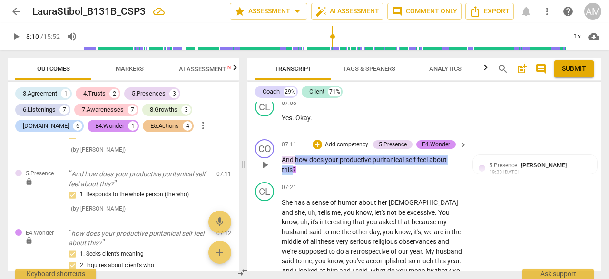
drag, startPoint x: 296, startPoint y: 147, endPoint x: 293, endPoint y: 159, distance: 12.8
click at [293, 159] on p "And how does your productive puritanical self feel about this ?" at bounding box center [372, 165] width 181 height 20
click at [321, 140] on div "+ Add competency" at bounding box center [341, 145] width 57 height 10
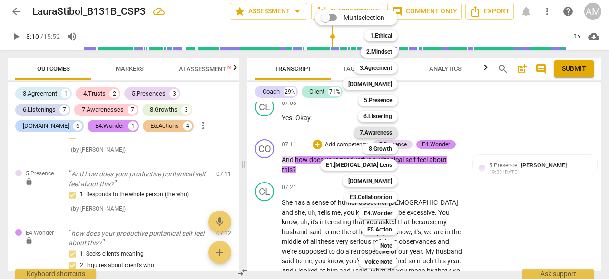
click at [369, 132] on b "7.Awareness" at bounding box center [376, 132] width 32 height 11
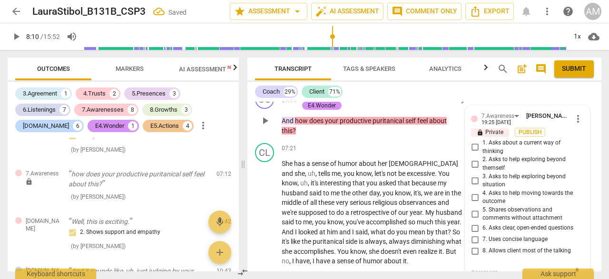
scroll to position [1836, 0]
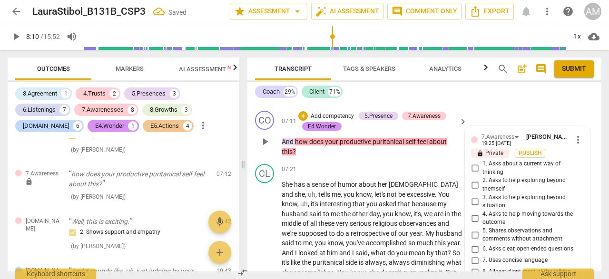
click at [472, 163] on input "1. Asks about a current way of thinking" at bounding box center [474, 168] width 15 height 11
click at [441, 160] on div "CL play_arrow pause 07:21 + Add competency keyboard_arrow_right She has a sense…" at bounding box center [424, 225] width 354 height 131
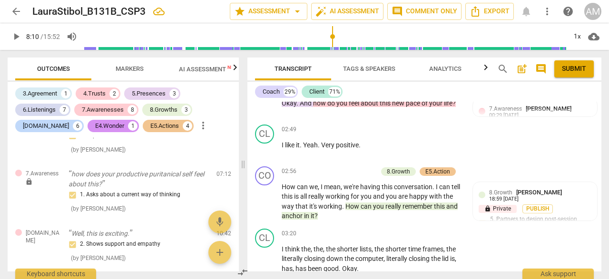
scroll to position [796, 0]
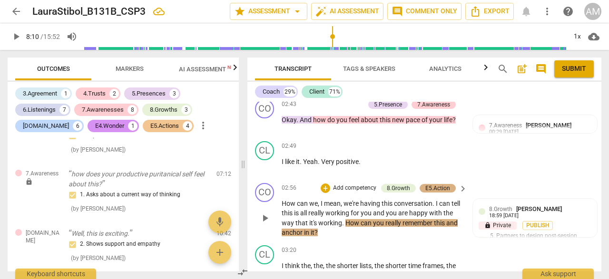
click at [442, 184] on div "E5.Action" at bounding box center [437, 188] width 25 height 9
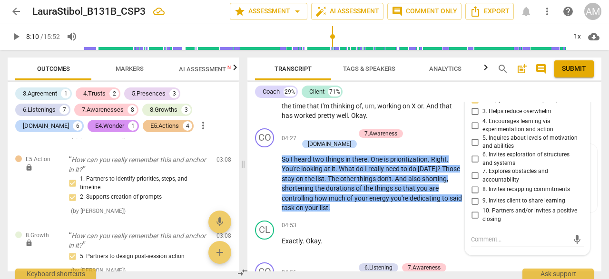
scroll to position [1133, 0]
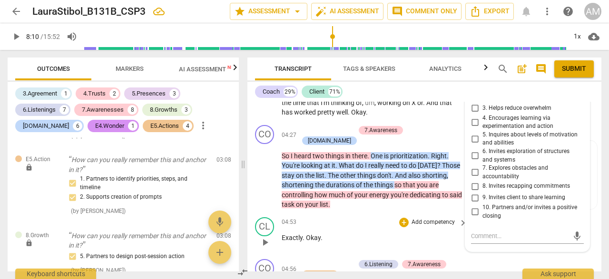
click at [379, 233] on p "Exactly . Okay ." at bounding box center [372, 238] width 181 height 10
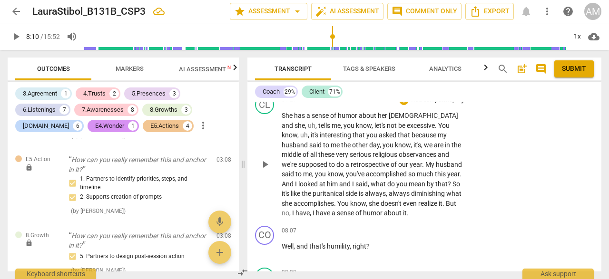
scroll to position [1911, 0]
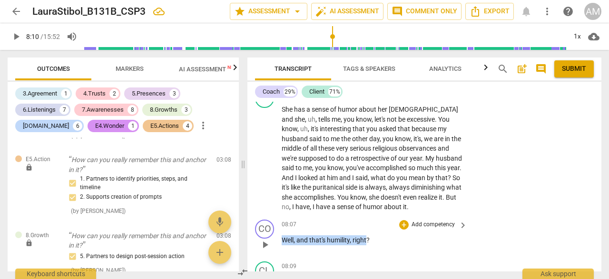
drag, startPoint x: 282, startPoint y: 231, endPoint x: 367, endPoint y: 229, distance: 85.6
click at [367, 235] on p "Well , and that's humility , right ?" at bounding box center [372, 240] width 181 height 10
click at [405, 220] on div "+" at bounding box center [404, 225] width 10 height 10
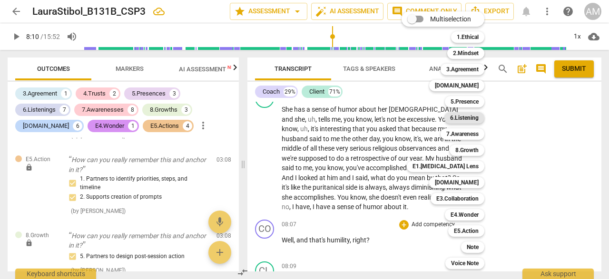
click at [477, 119] on b "6.Listening" at bounding box center [464, 117] width 29 height 11
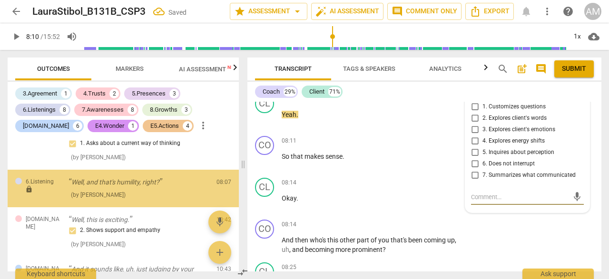
scroll to position [2167, 0]
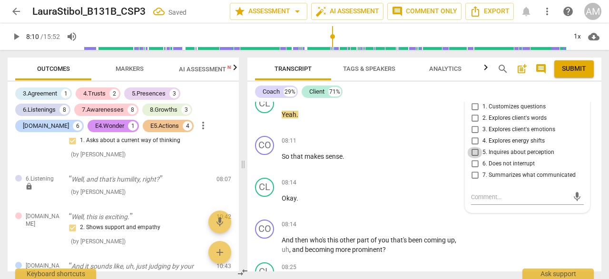
click at [475, 147] on input "5. Inquires about perception" at bounding box center [474, 152] width 15 height 11
click at [436, 178] on div "+ Add competency" at bounding box center [427, 183] width 57 height 10
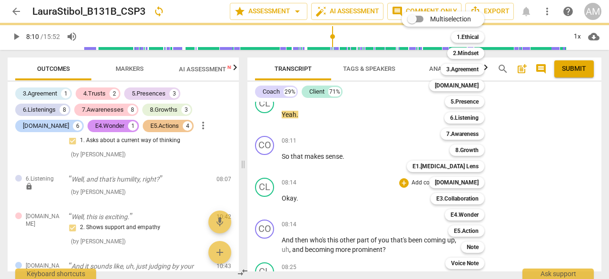
click at [414, 157] on div "Multiselection m 1.Ethical 1 2.Mindset 2 3.Agreement 3 [DOMAIN_NAME] 4 5.Presen…" at bounding box center [450, 140] width 105 height 263
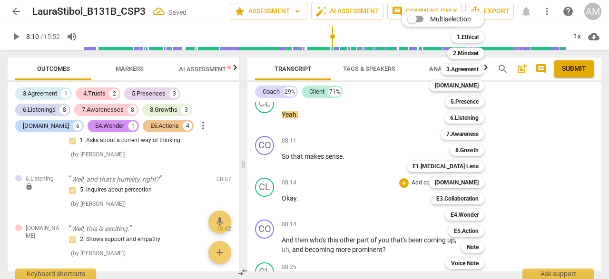
click at [388, 129] on div at bounding box center [304, 139] width 609 height 279
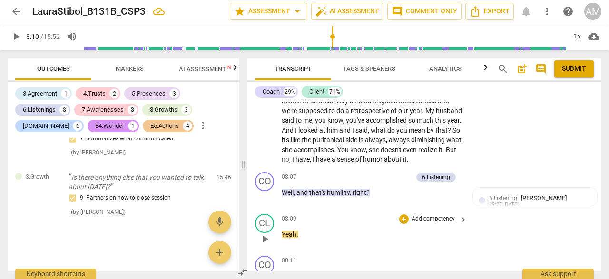
scroll to position [1967, 0]
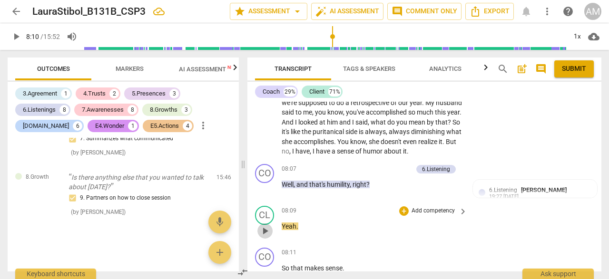
click at [264, 225] on span "play_arrow" at bounding box center [264, 230] width 11 height 11
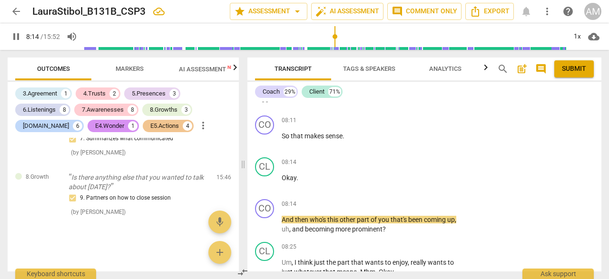
scroll to position [2102, 0]
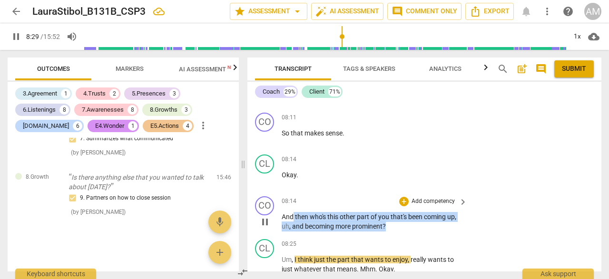
drag, startPoint x: 293, startPoint y: 206, endPoint x: 385, endPoint y: 218, distance: 92.1
click at [385, 218] on p "And then who's this other part of you that's been coming up , uh , and becoming…" at bounding box center [372, 222] width 181 height 20
click at [407, 197] on div "+ Add competency" at bounding box center [427, 202] width 57 height 10
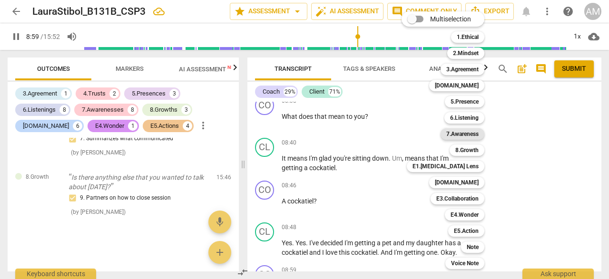
scroll to position [2467, 0]
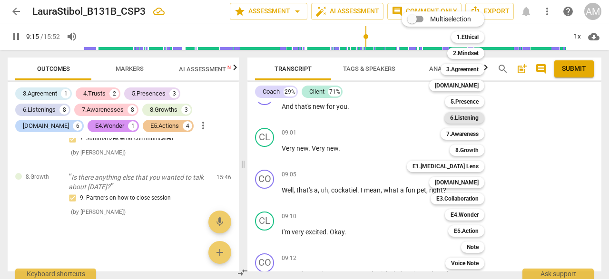
click at [467, 115] on b "6.Listening" at bounding box center [464, 117] width 29 height 11
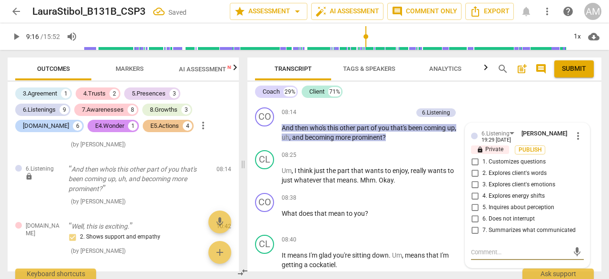
scroll to position [2190, 0]
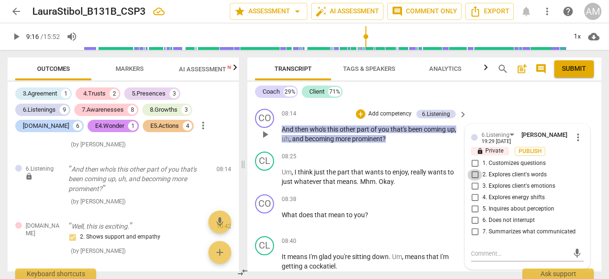
click at [473, 169] on input "2. Explores client's words" at bounding box center [474, 174] width 15 height 11
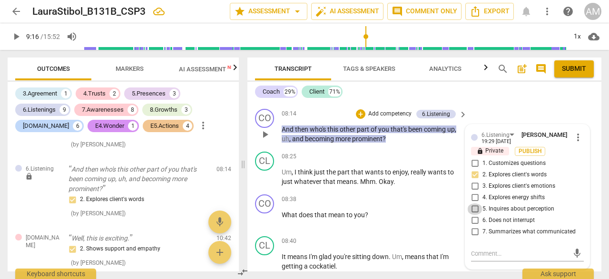
click at [473, 204] on input "5. Inquires about perception" at bounding box center [474, 209] width 15 height 11
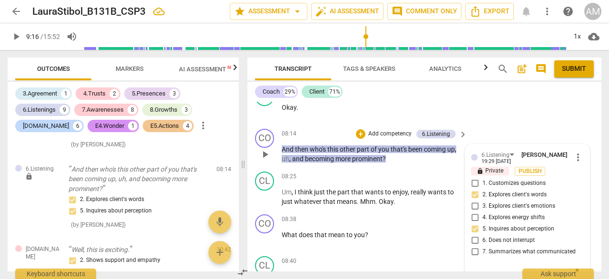
scroll to position [2135, 0]
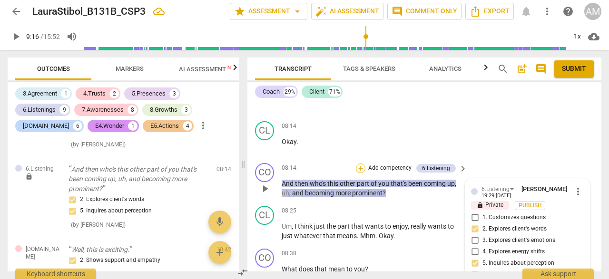
click at [361, 164] on div "+" at bounding box center [361, 169] width 10 height 10
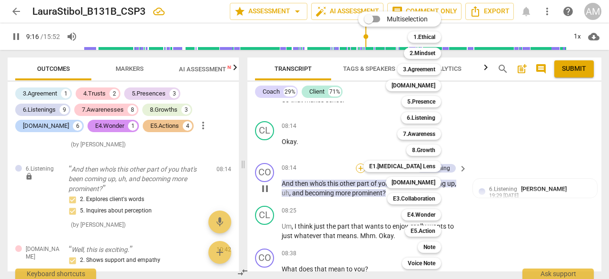
scroll to position [2678, 0]
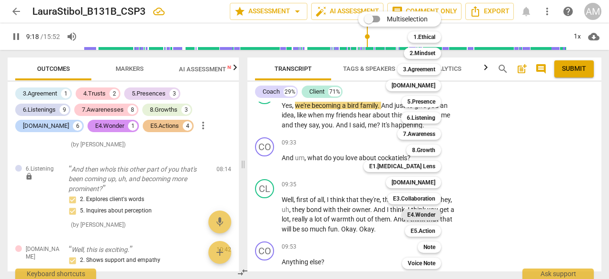
click at [427, 214] on b "E4.Wonder" at bounding box center [421, 214] width 28 height 11
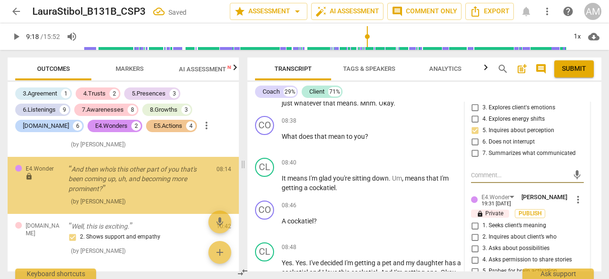
scroll to position [2277, 0]
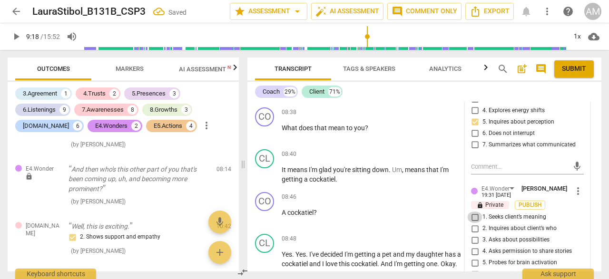
click at [474, 212] on input "1. Seeks client’s meaning" at bounding box center [474, 217] width 15 height 11
click at [474, 223] on input "2. Inquires about client’s who" at bounding box center [474, 228] width 15 height 11
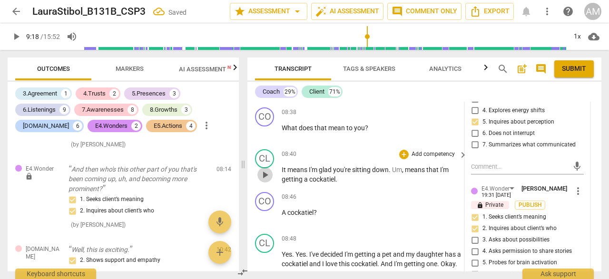
click at [268, 169] on span "play_arrow" at bounding box center [264, 174] width 11 height 11
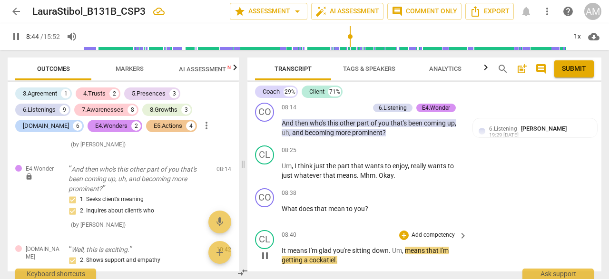
scroll to position [2182, 0]
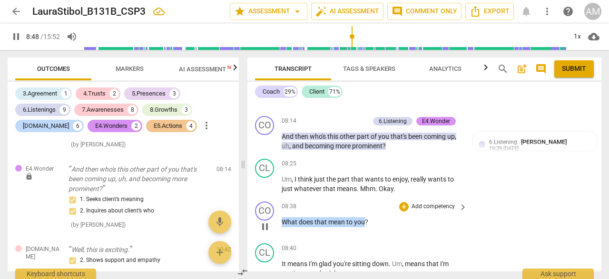
drag, startPoint x: 282, startPoint y: 209, endPoint x: 362, endPoint y: 211, distance: 80.4
click at [364, 217] on p "What does that mean to you ?" at bounding box center [372, 222] width 181 height 10
click at [403, 202] on div "+" at bounding box center [404, 207] width 10 height 10
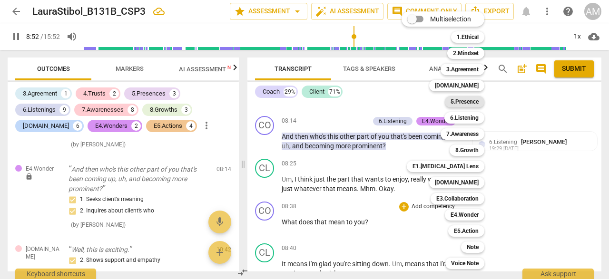
click at [471, 101] on b "5.Presence" at bounding box center [464, 101] width 28 height 11
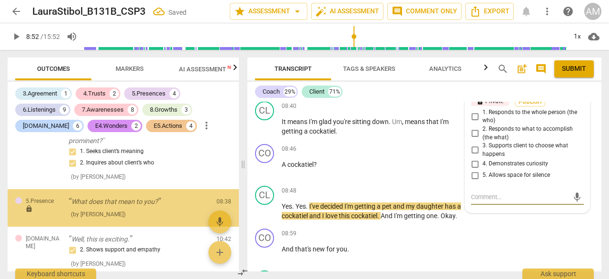
scroll to position [2377, 0]
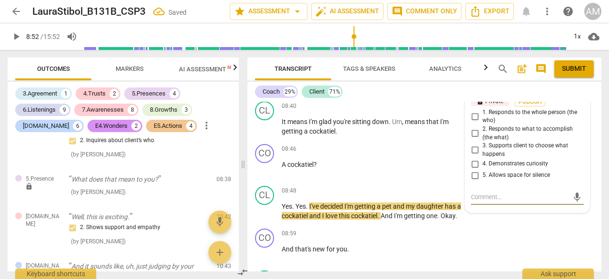
click at [473, 158] on input "4. Demonstrates curiosity" at bounding box center [474, 163] width 15 height 11
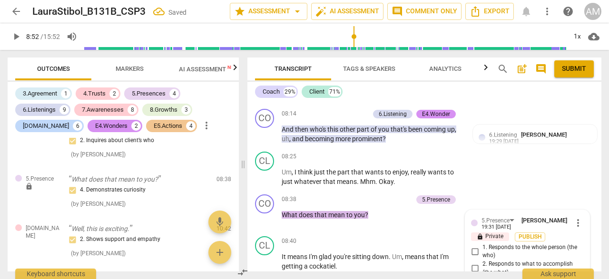
scroll to position [2202, 0]
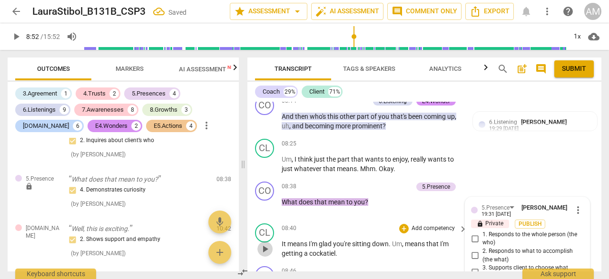
click at [264, 244] on span "play_arrow" at bounding box center [264, 249] width 11 height 11
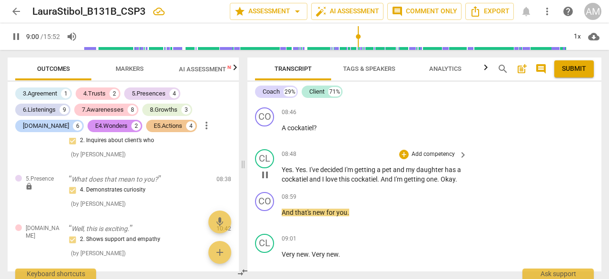
scroll to position [2374, 0]
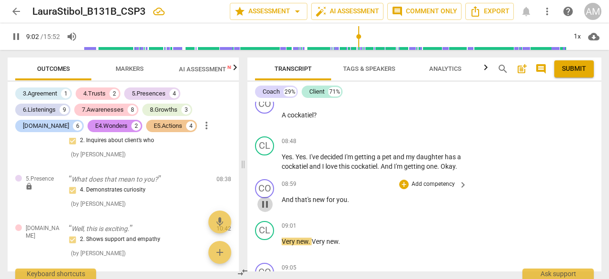
click at [267, 205] on span "pause" at bounding box center [264, 204] width 11 height 11
click at [267, 206] on span "play_arrow" at bounding box center [264, 204] width 11 height 11
click at [267, 206] on span "pause" at bounding box center [264, 204] width 11 height 11
click at [264, 205] on span "play_arrow" at bounding box center [264, 204] width 11 height 11
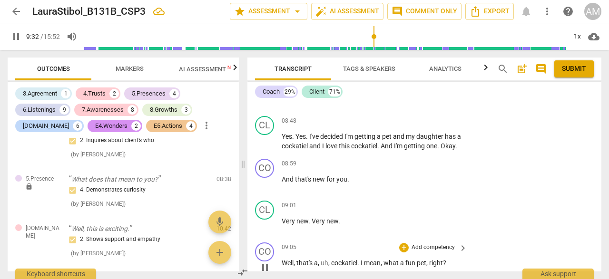
scroll to position [2429, 0]
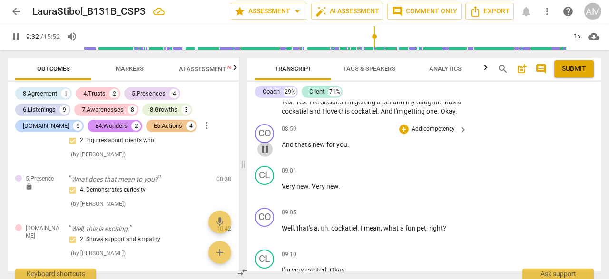
click at [261, 148] on span "pause" at bounding box center [264, 149] width 11 height 11
click at [262, 148] on span "play_arrow" at bounding box center [264, 149] width 11 height 11
drag, startPoint x: 281, startPoint y: 144, endPoint x: 345, endPoint y: 145, distance: 64.7
click at [345, 145] on div "CO play_arrow pause 08:59 + Add competency keyboard_arrow_right And that's new …" at bounding box center [424, 141] width 354 height 42
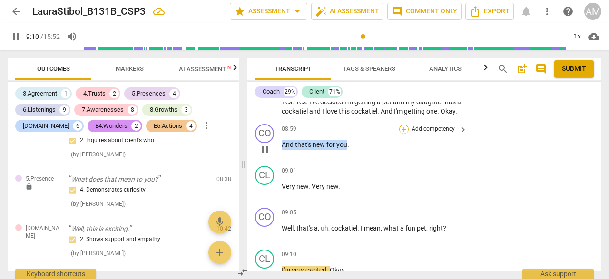
click at [403, 127] on div "+" at bounding box center [404, 130] width 10 height 10
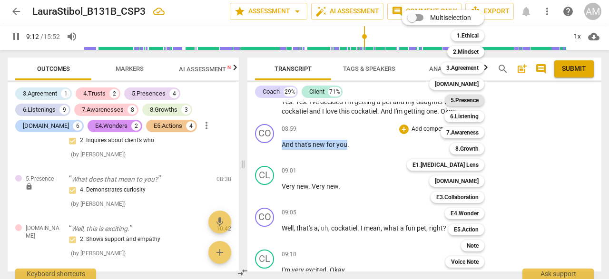
scroll to position [2635, 0]
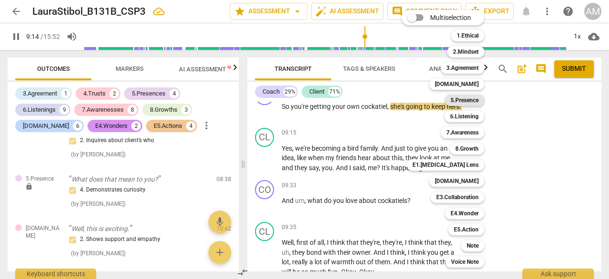
click at [468, 103] on b "5.Presence" at bounding box center [464, 100] width 28 height 11
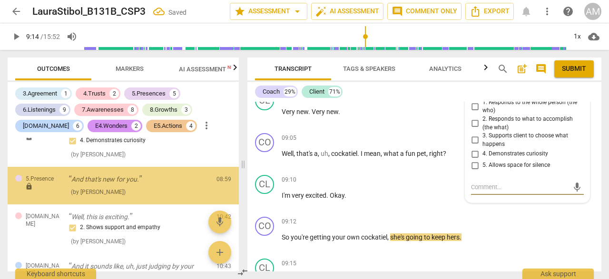
scroll to position [2427, 0]
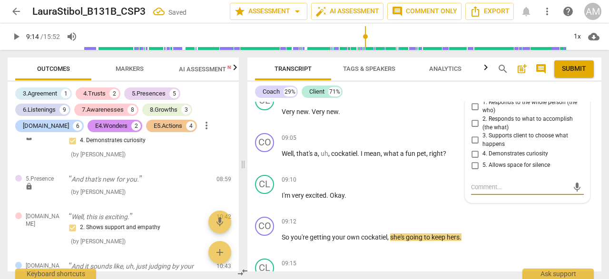
click at [475, 155] on input "4. Demonstrates curiosity" at bounding box center [474, 153] width 15 height 11
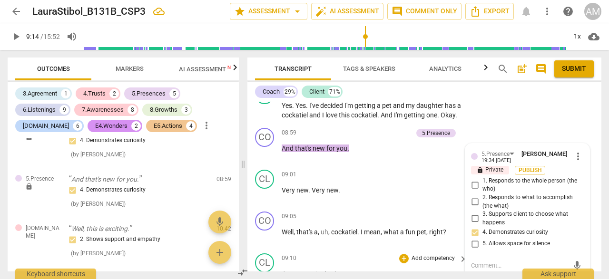
scroll to position [2427, 0]
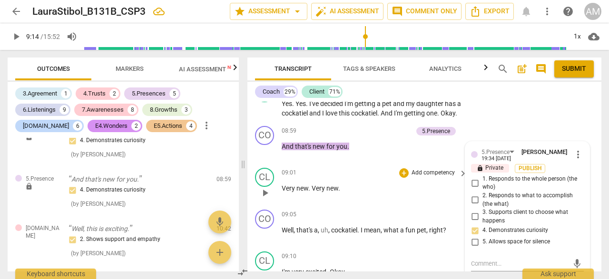
click at [373, 197] on div "09:01 + Add competency keyboard_arrow_right Very new . Very new ." at bounding box center [375, 185] width 186 height 34
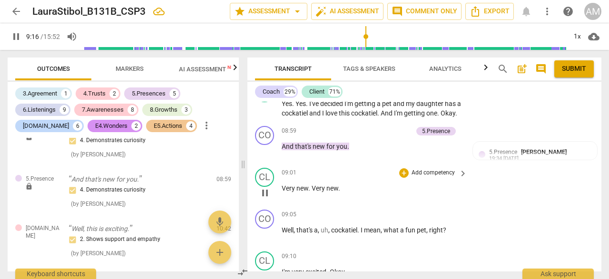
click at [266, 196] on span "pause" at bounding box center [264, 192] width 11 height 11
click at [266, 196] on span "play_arrow" at bounding box center [264, 192] width 11 height 11
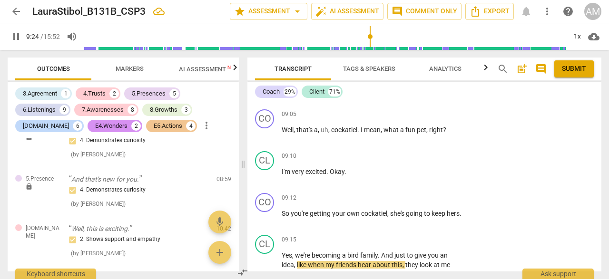
scroll to position [2532, 0]
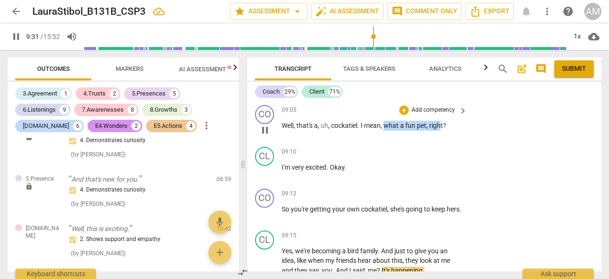
drag, startPoint x: 385, startPoint y: 125, endPoint x: 440, endPoint y: 125, distance: 55.2
click at [440, 125] on p "Well , that's a , uh , cockatiel . I mean , what a fun pet , right ?" at bounding box center [372, 126] width 181 height 10
click at [401, 110] on div "+" at bounding box center [404, 111] width 10 height 10
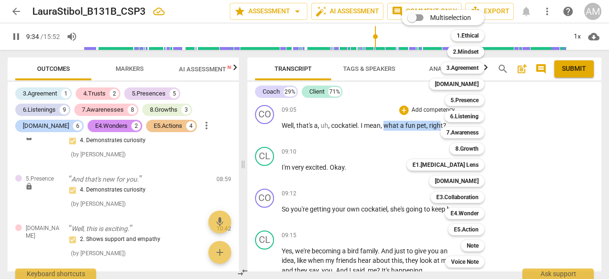
scroll to position [2730, 0]
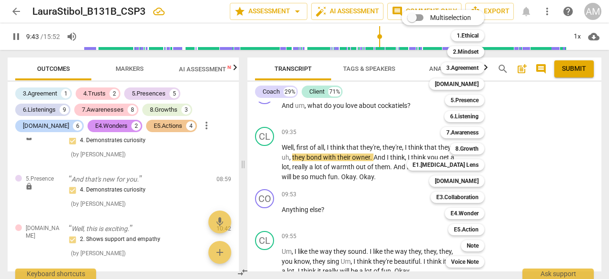
click at [390, 196] on div at bounding box center [304, 139] width 609 height 279
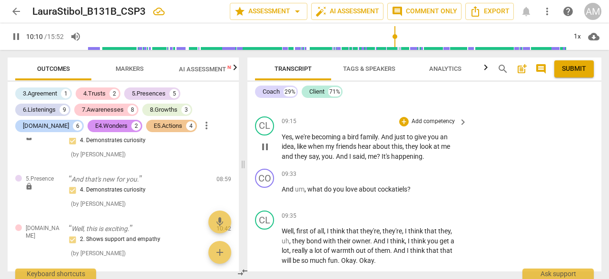
scroll to position [2653, 0]
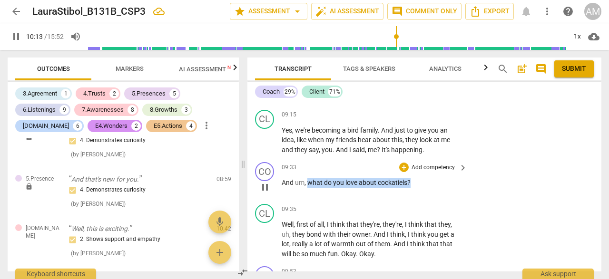
drag, startPoint x: 309, startPoint y: 184, endPoint x: 412, endPoint y: 184, distance: 103.2
click at [413, 185] on p "And um , what do you love about cockatiels ?" at bounding box center [372, 183] width 181 height 10
click at [404, 168] on div "+" at bounding box center [404, 168] width 10 height 10
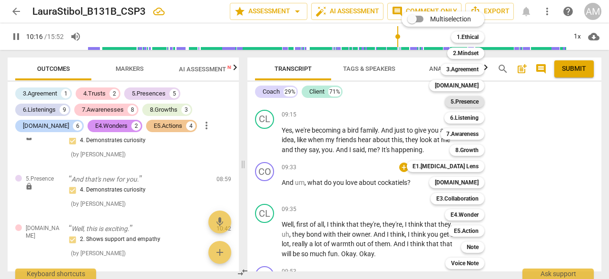
click at [470, 102] on b "5.Presence" at bounding box center [464, 101] width 28 height 11
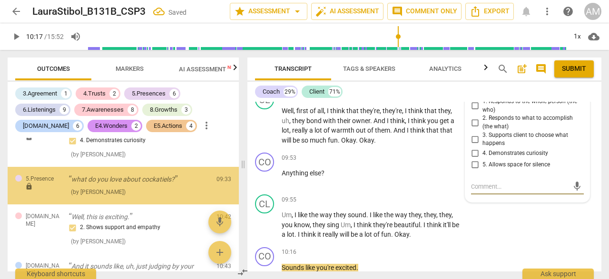
scroll to position [2476, 0]
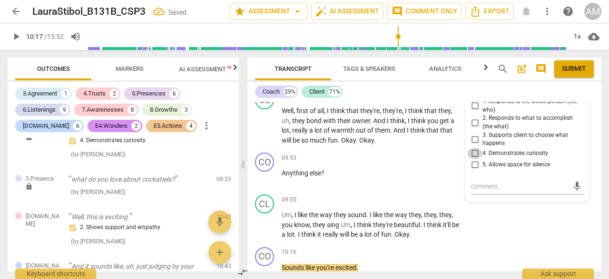
click at [474, 154] on input "4. Demonstrates curiosity" at bounding box center [474, 153] width 15 height 11
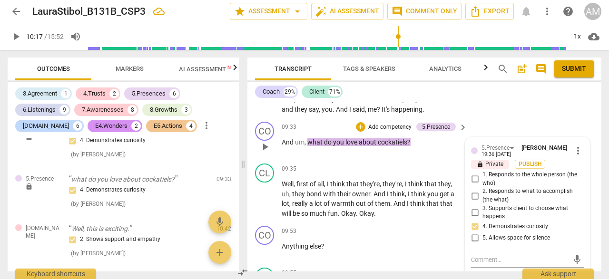
scroll to position [2683, 0]
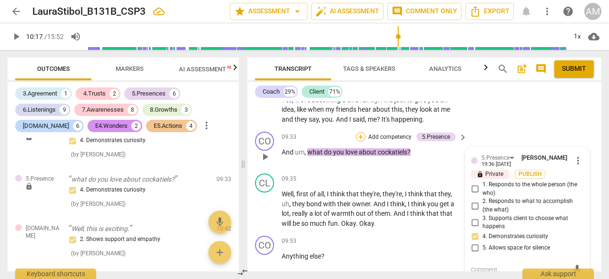
click at [359, 135] on div "+" at bounding box center [361, 137] width 10 height 10
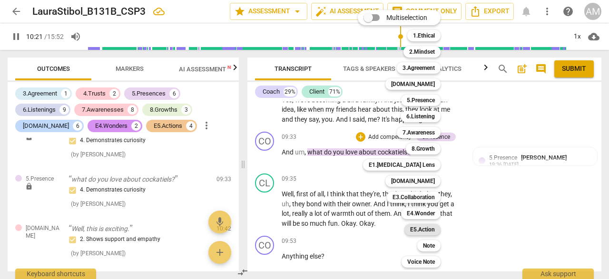
scroll to position [3013, 0]
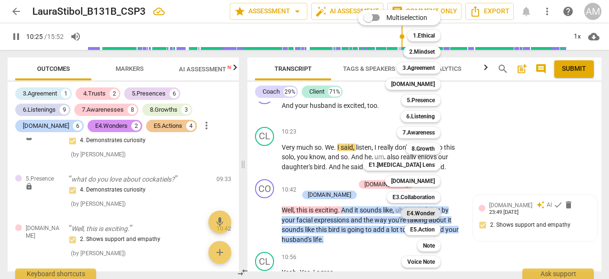
click at [422, 212] on b "E4.Wonder" at bounding box center [421, 213] width 28 height 11
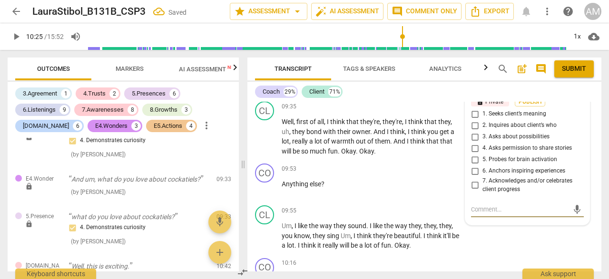
scroll to position [2755, 0]
click at [476, 117] on input "1. Seeks client’s meaning" at bounding box center [474, 114] width 15 height 11
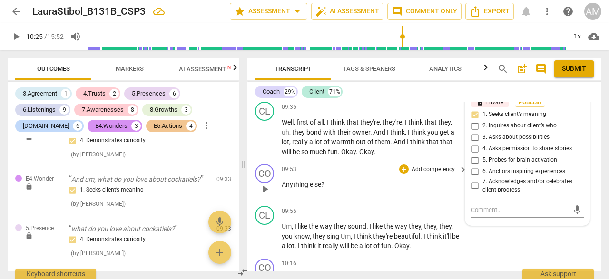
click at [432, 188] on p "Anything else ?" at bounding box center [372, 185] width 181 height 10
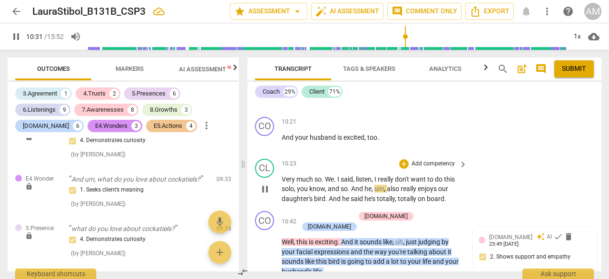
scroll to position [2966, 0]
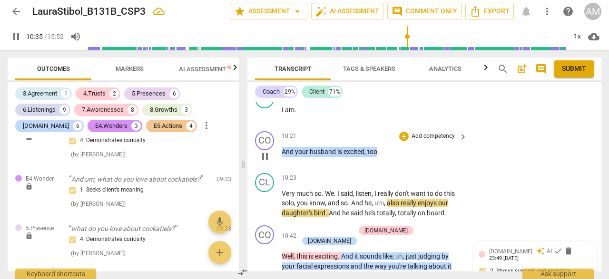
drag, startPoint x: 282, startPoint y: 152, endPoint x: 377, endPoint y: 151, distance: 94.7
click at [377, 151] on p "And your husband is excited , too ." at bounding box center [372, 152] width 181 height 10
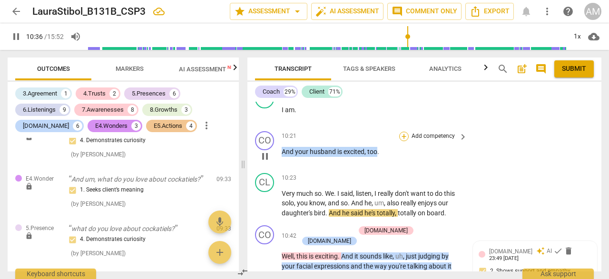
click at [403, 139] on div "+" at bounding box center [404, 137] width 10 height 10
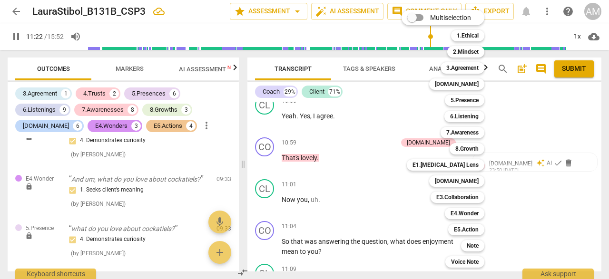
scroll to position [3357, 0]
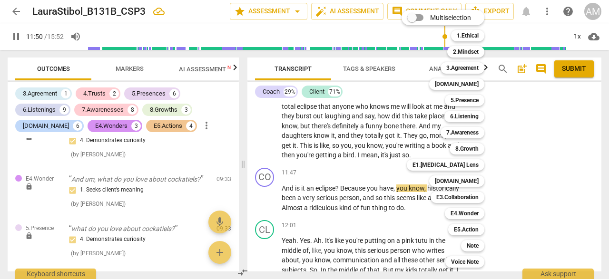
click at [426, 154] on div "Multiselection m 1.Ethical 1 2.Mindset 2 3.Agreement 3 [DOMAIN_NAME] 4 5.Presen…" at bounding box center [450, 139] width 105 height 263
click at [424, 156] on div "Multiselection m 1.Ethical 1 2.Mindset 2 3.Agreement 3 [DOMAIN_NAME] 4 5.Presen…" at bounding box center [450, 139] width 105 height 263
click at [524, 157] on div at bounding box center [304, 139] width 609 height 279
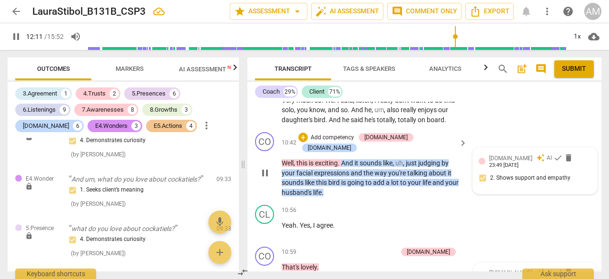
scroll to position [3055, 0]
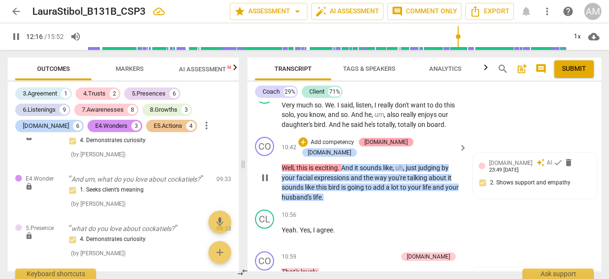
click at [399, 142] on div "[DOMAIN_NAME]" at bounding box center [385, 142] width 43 height 9
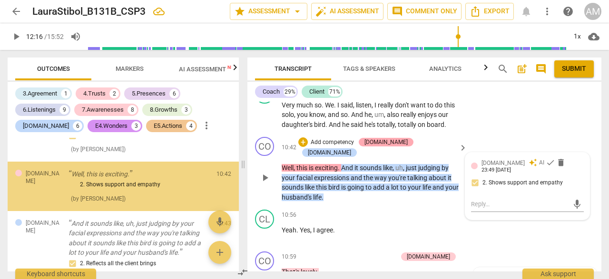
scroll to position [2582, 0]
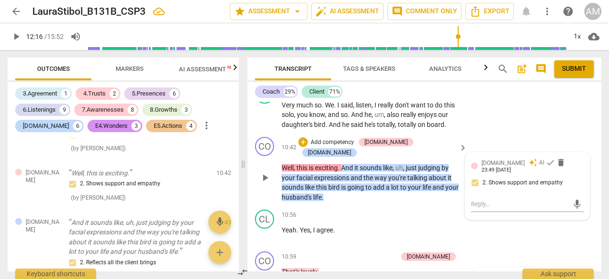
click at [571, 160] on div "[DOMAIN_NAME] auto_awesome AI check delete 23:49 [DATE]" at bounding box center [532, 165] width 102 height 15
click at [556, 163] on span "delete" at bounding box center [561, 163] width 10 height 10
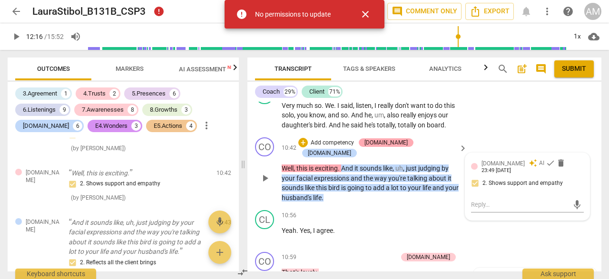
click at [396, 140] on div "[DOMAIN_NAME]" at bounding box center [385, 142] width 43 height 9
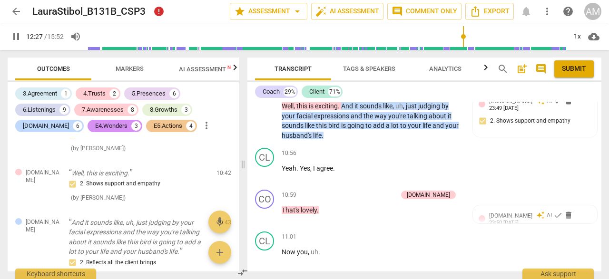
scroll to position [3116, 0]
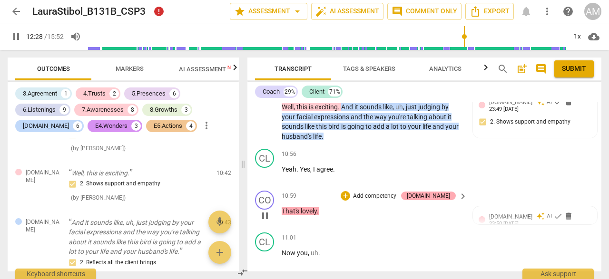
click at [438, 192] on div "[DOMAIN_NAME]" at bounding box center [428, 196] width 43 height 9
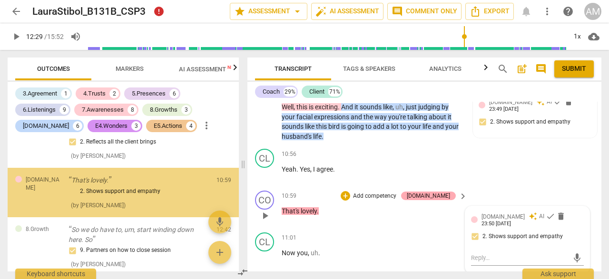
scroll to position [2710, 0]
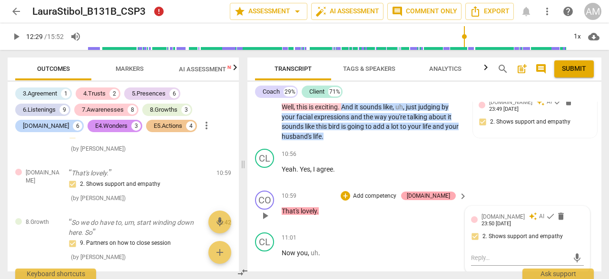
click at [442, 192] on div "[DOMAIN_NAME]" at bounding box center [428, 196] width 43 height 9
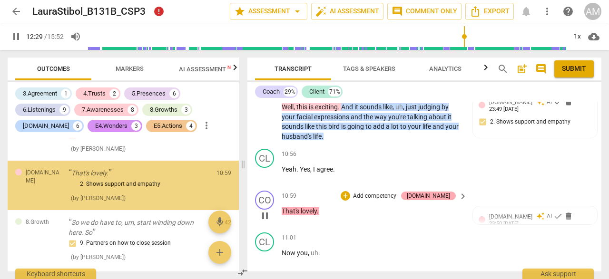
click at [442, 192] on div "[DOMAIN_NAME]" at bounding box center [428, 196] width 43 height 9
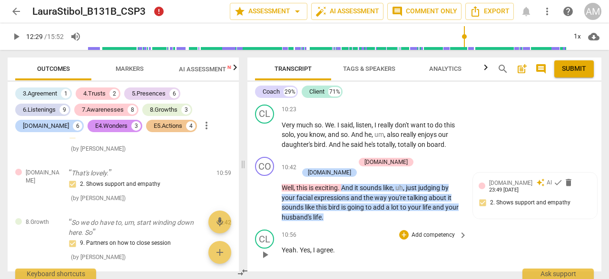
scroll to position [3038, 0]
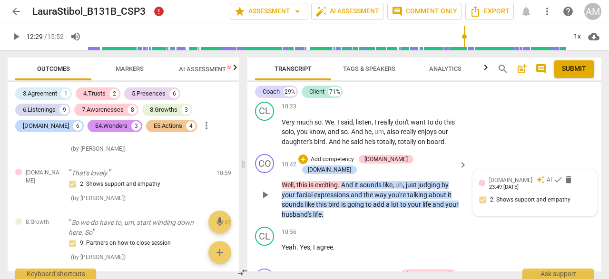
click at [558, 180] on div "[DOMAIN_NAME] auto_awesome AI check delete 23:49 [DATE]" at bounding box center [540, 183] width 102 height 15
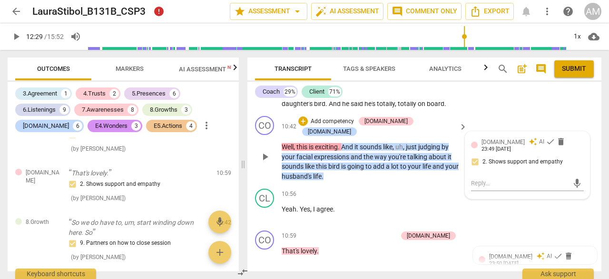
scroll to position [3066, 0]
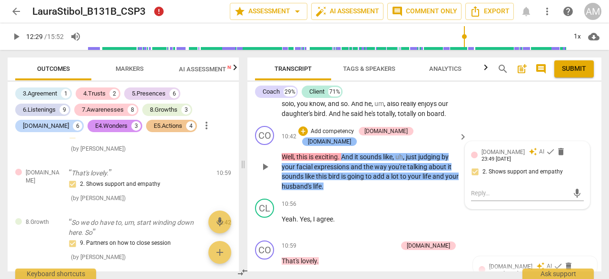
click at [351, 137] on div "[DOMAIN_NAME]" at bounding box center [329, 141] width 43 height 9
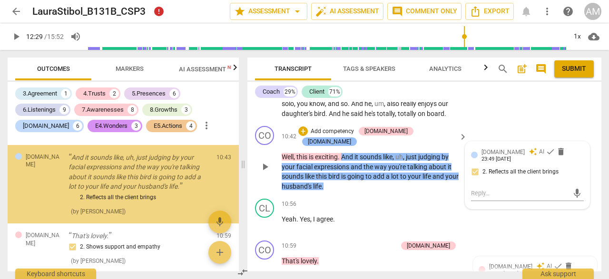
scroll to position [2646, 0]
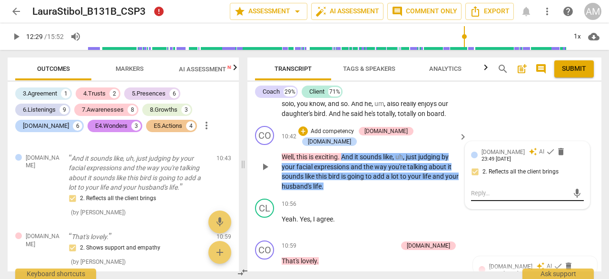
click at [492, 187] on div "mic" at bounding box center [527, 193] width 113 height 15
click at [532, 182] on div "[DOMAIN_NAME] auto_awesome AI check delete 23:49 [DATE] 2. Reflects all the cli…" at bounding box center [527, 164] width 113 height 35
click at [561, 162] on div "[DOMAIN_NAME] auto_awesome AI check delete 23:49 [DATE]" at bounding box center [532, 154] width 102 height 15
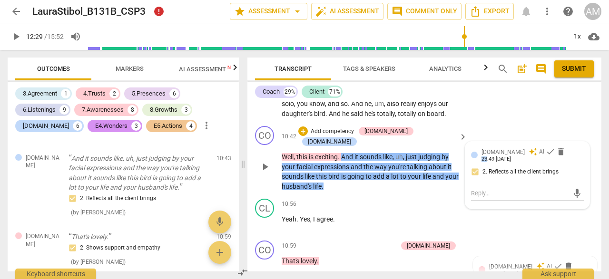
click at [561, 162] on div "[DOMAIN_NAME] auto_awesome AI check delete 23:49 [DATE]" at bounding box center [532, 154] width 102 height 15
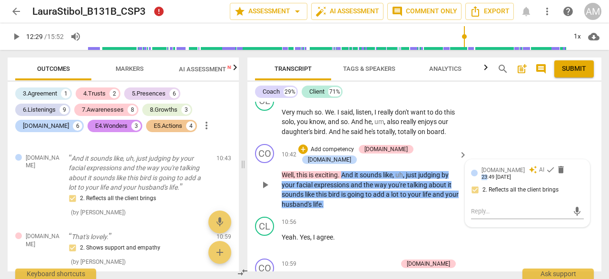
scroll to position [3052, 0]
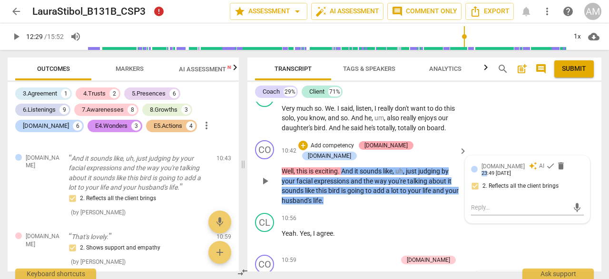
click at [397, 146] on div "[DOMAIN_NAME]" at bounding box center [385, 145] width 43 height 9
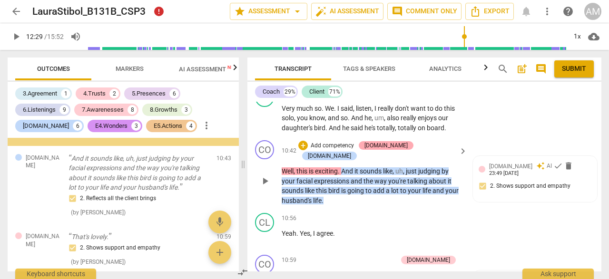
scroll to position [2582, 0]
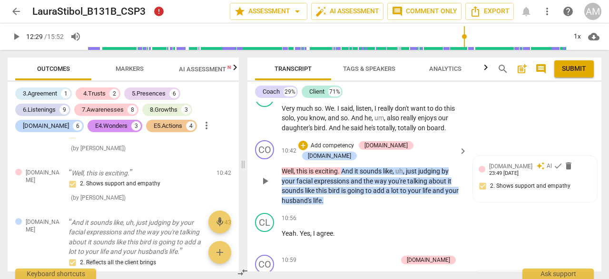
click at [298, 167] on span "this" at bounding box center [302, 171] width 12 height 8
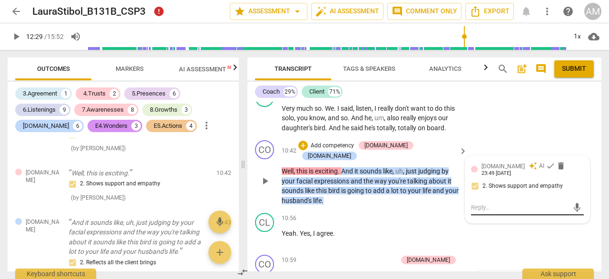
scroll to position [3052, 0]
click at [519, 206] on textarea at bounding box center [520, 207] width 98 height 9
click at [574, 166] on div "[DOMAIN_NAME] auto_awesome AI check delete 23:49 [DATE]" at bounding box center [532, 168] width 102 height 15
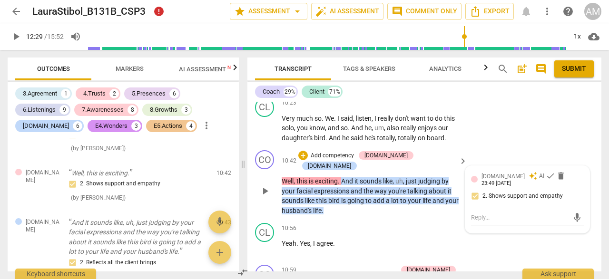
scroll to position [3040, 0]
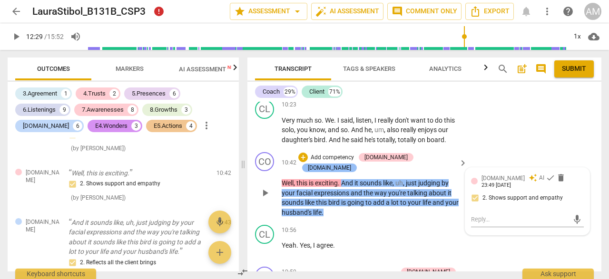
click at [351, 164] on div "[DOMAIN_NAME]" at bounding box center [329, 168] width 43 height 9
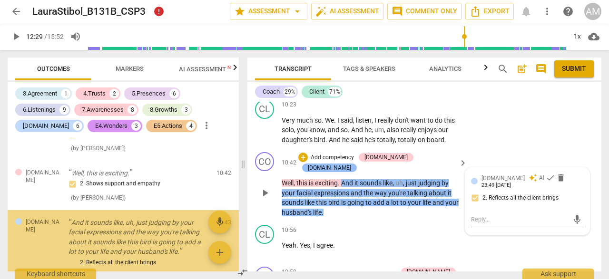
scroll to position [2646, 0]
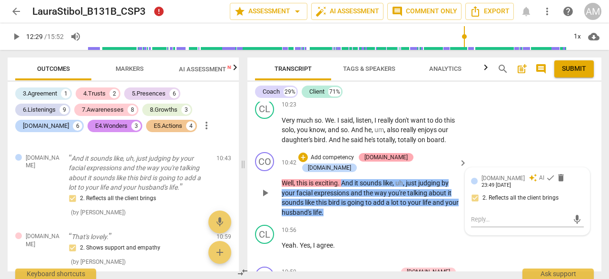
click at [402, 157] on div "[DOMAIN_NAME]" at bounding box center [385, 157] width 43 height 9
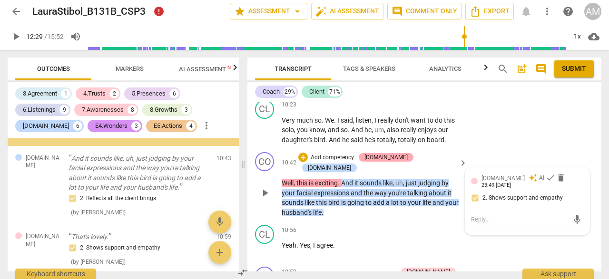
click at [402, 157] on div "[DOMAIN_NAME]" at bounding box center [385, 157] width 43 height 9
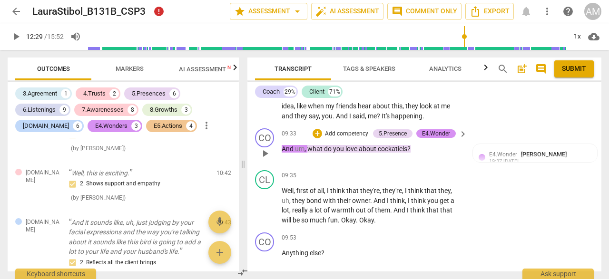
scroll to position [2682, 0]
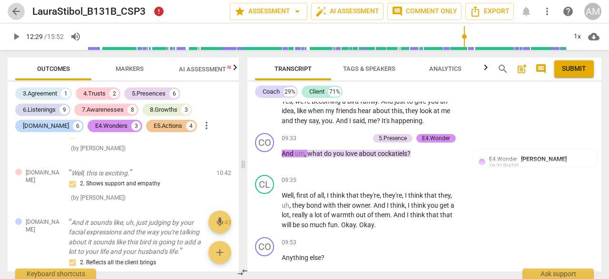
click at [17, 10] on span "arrow_back" at bounding box center [15, 11] width 11 height 11
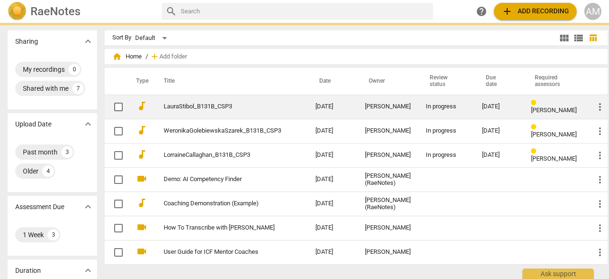
click at [182, 107] on link "LauraStibol_B131B_CSP3" at bounding box center [222, 106] width 117 height 7
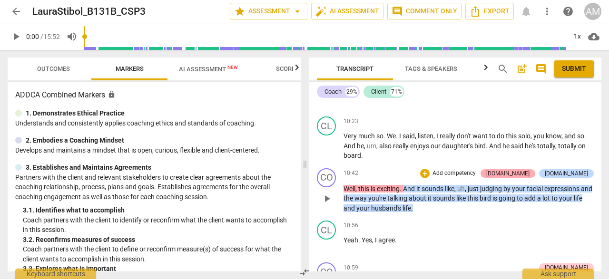
scroll to position [2704, 0]
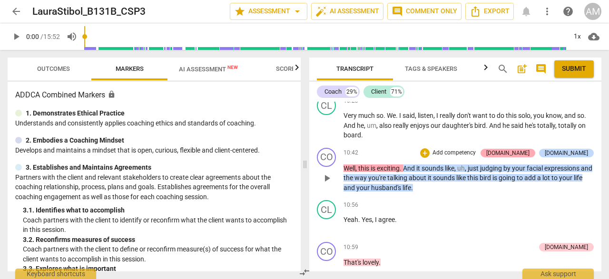
click at [529, 149] on div "[DOMAIN_NAME]" at bounding box center [507, 153] width 43 height 9
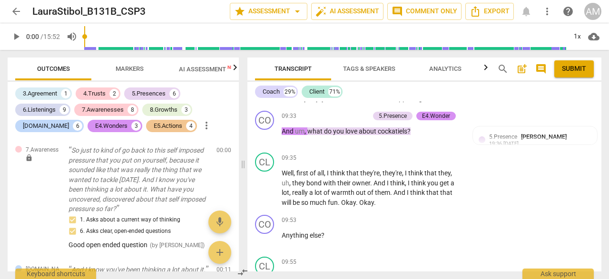
scroll to position [3054, 0]
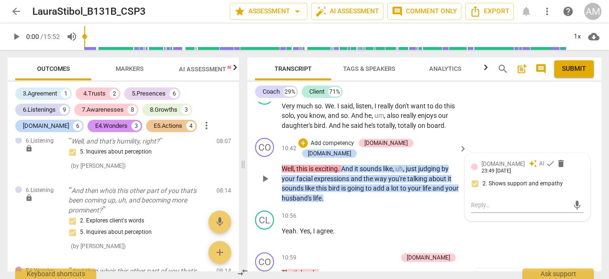
click at [550, 166] on div "[DOMAIN_NAME] auto_awesome AI check delete 23:49 [DATE]" at bounding box center [532, 166] width 102 height 15
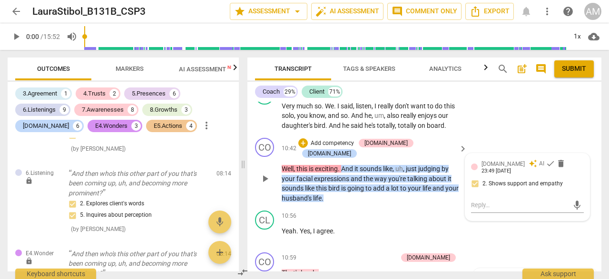
scroll to position [2229, 0]
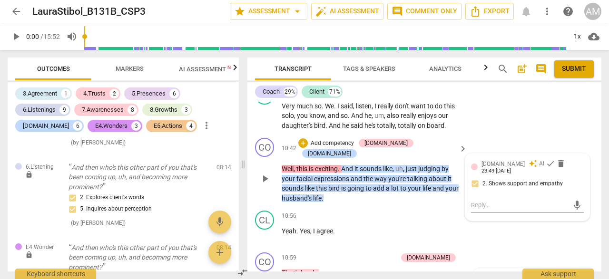
click at [557, 164] on div "[DOMAIN_NAME] auto_awesome AI check delete 23:49 [DATE]" at bounding box center [532, 166] width 102 height 15
click at [558, 164] on div "[DOMAIN_NAME] auto_awesome AI check delete 23:49 [DATE]" at bounding box center [532, 166] width 102 height 15
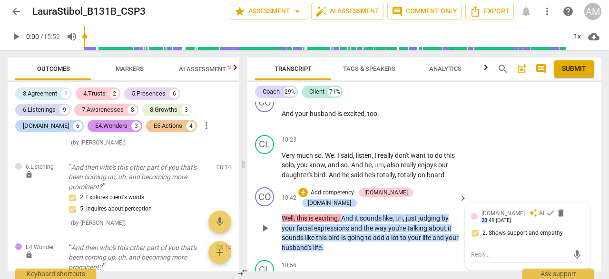
scroll to position [3006, 0]
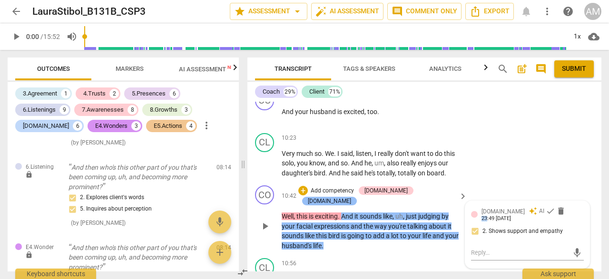
click at [351, 197] on div "[DOMAIN_NAME]" at bounding box center [329, 201] width 43 height 9
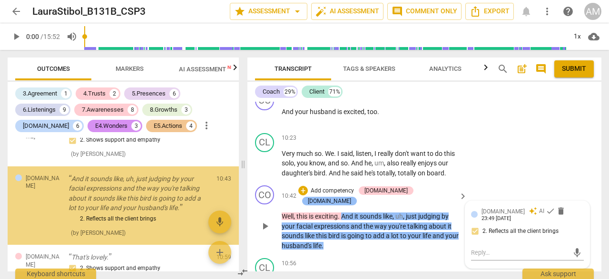
scroll to position [2646, 0]
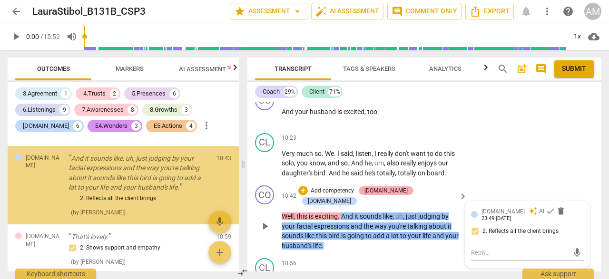
click at [401, 189] on div "[DOMAIN_NAME]" at bounding box center [385, 190] width 43 height 9
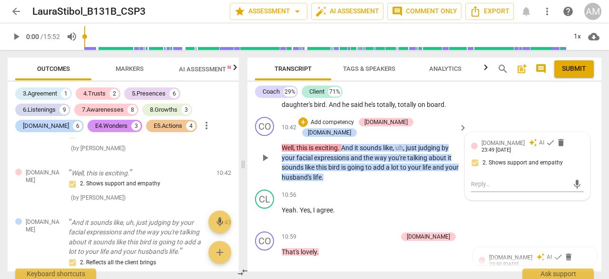
scroll to position [3080, 0]
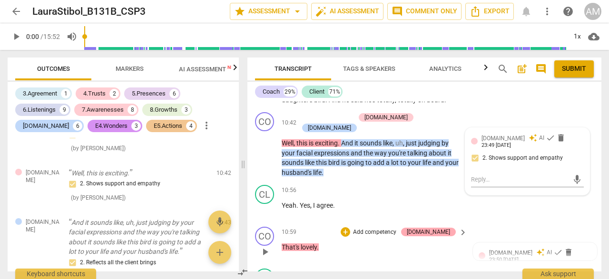
click at [447, 228] on div "[DOMAIN_NAME]" at bounding box center [428, 232] width 43 height 9
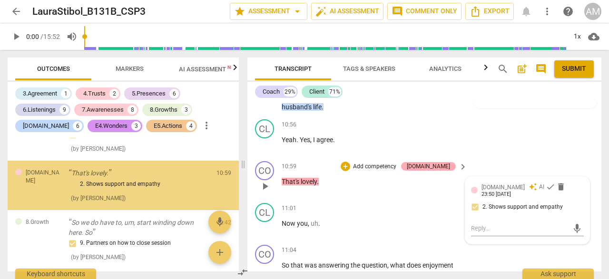
scroll to position [3155, 0]
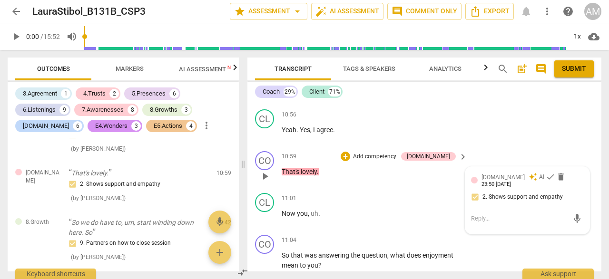
click at [521, 197] on div "[DOMAIN_NAME] auto_awesome AI check delete 23:50 [DATE] 2. Shows support and em…" at bounding box center [527, 190] width 113 height 35
click at [561, 176] on div "[DOMAIN_NAME] auto_awesome AI check delete 23:50 [DATE]" at bounding box center [532, 180] width 102 height 15
click at [559, 174] on div "[DOMAIN_NAME] auto_awesome AI check delete 23:50 [DATE]" at bounding box center [532, 180] width 102 height 15
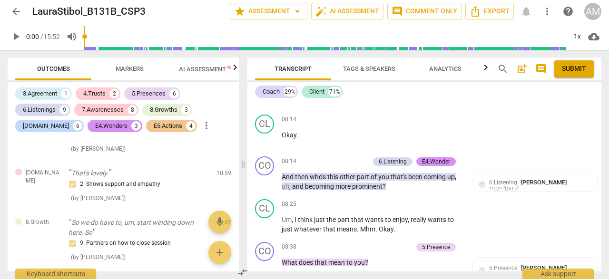
scroll to position [2097, 0]
